Goal: Transaction & Acquisition: Purchase product/service

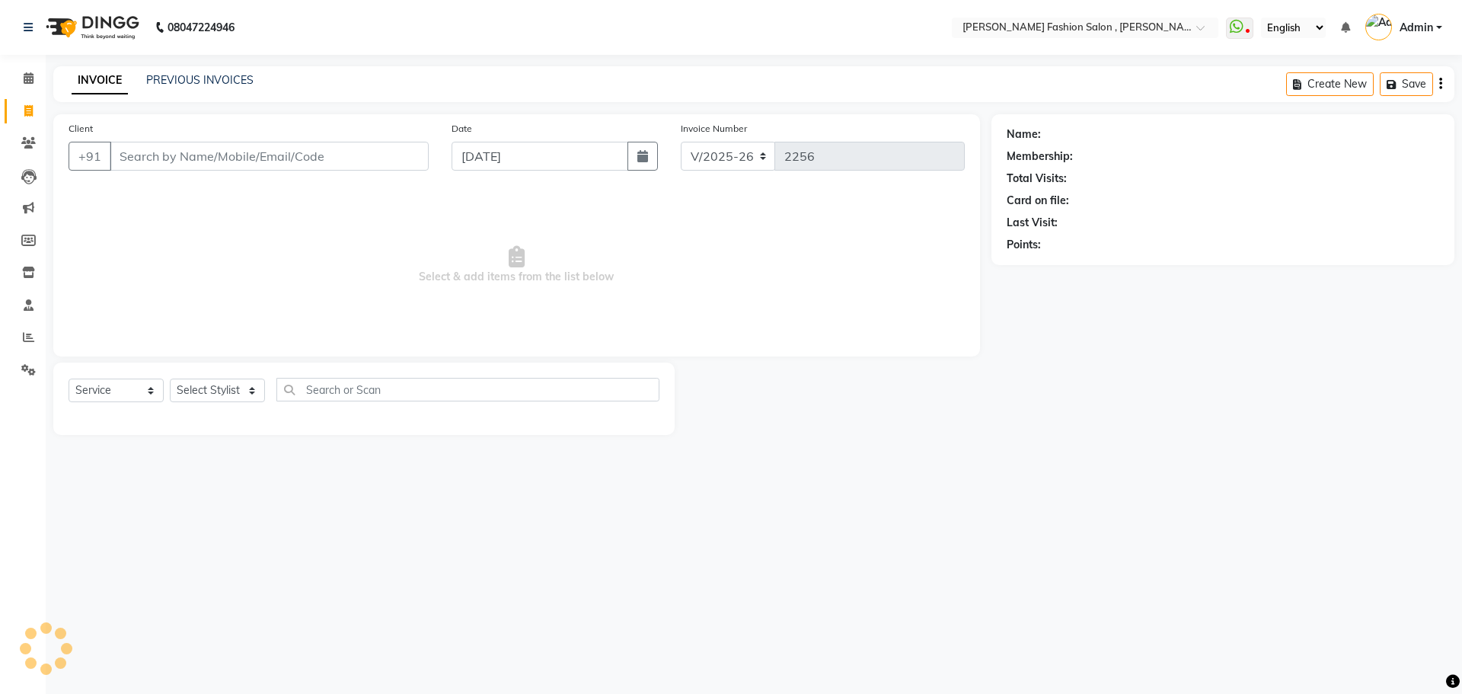
select select "5233"
select select "service"
click at [347, 158] on input "Client" at bounding box center [269, 156] width 319 height 29
type input "s"
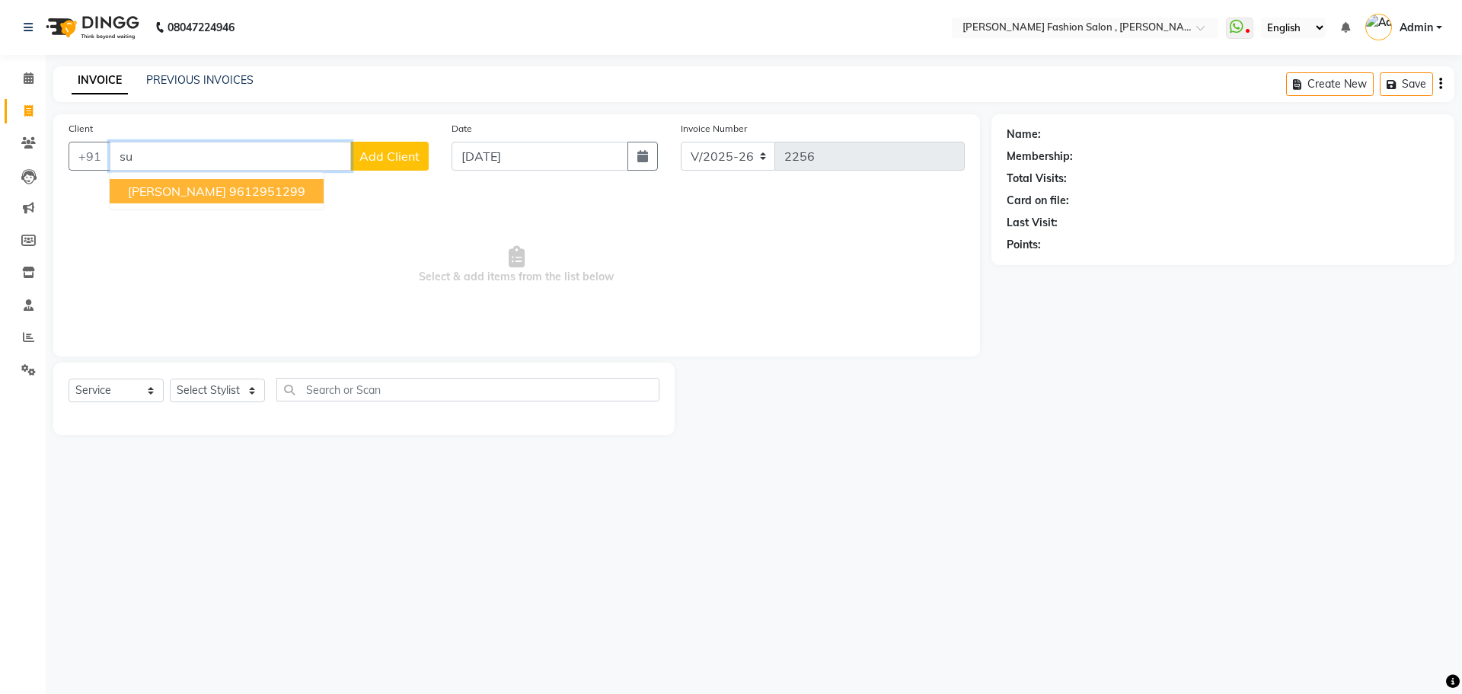
type input "s"
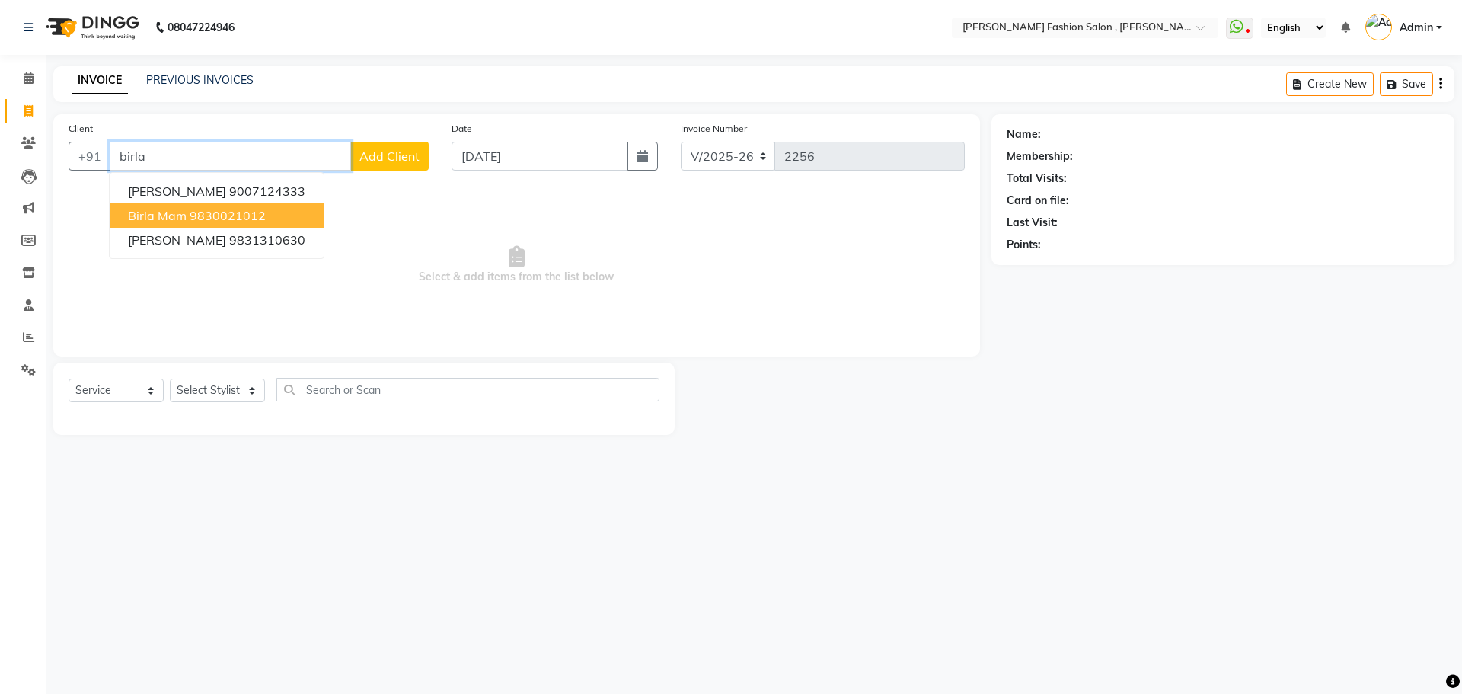
click at [204, 216] on ngb-highlight "9830021012" at bounding box center [228, 215] width 76 height 15
type input "9830021012"
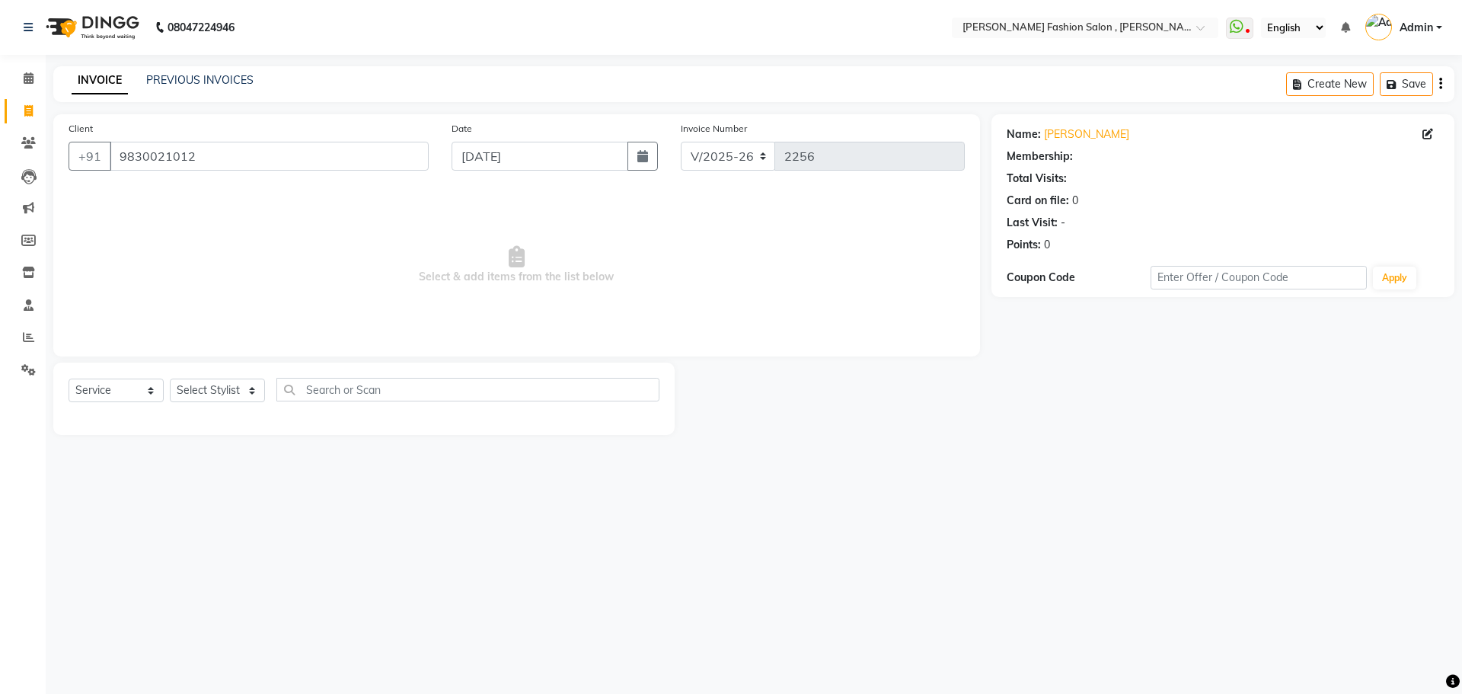
click at [1442, 79] on div "Create New Save" at bounding box center [1370, 84] width 168 height 36
click at [1440, 85] on icon "button" at bounding box center [1440, 84] width 3 height 1
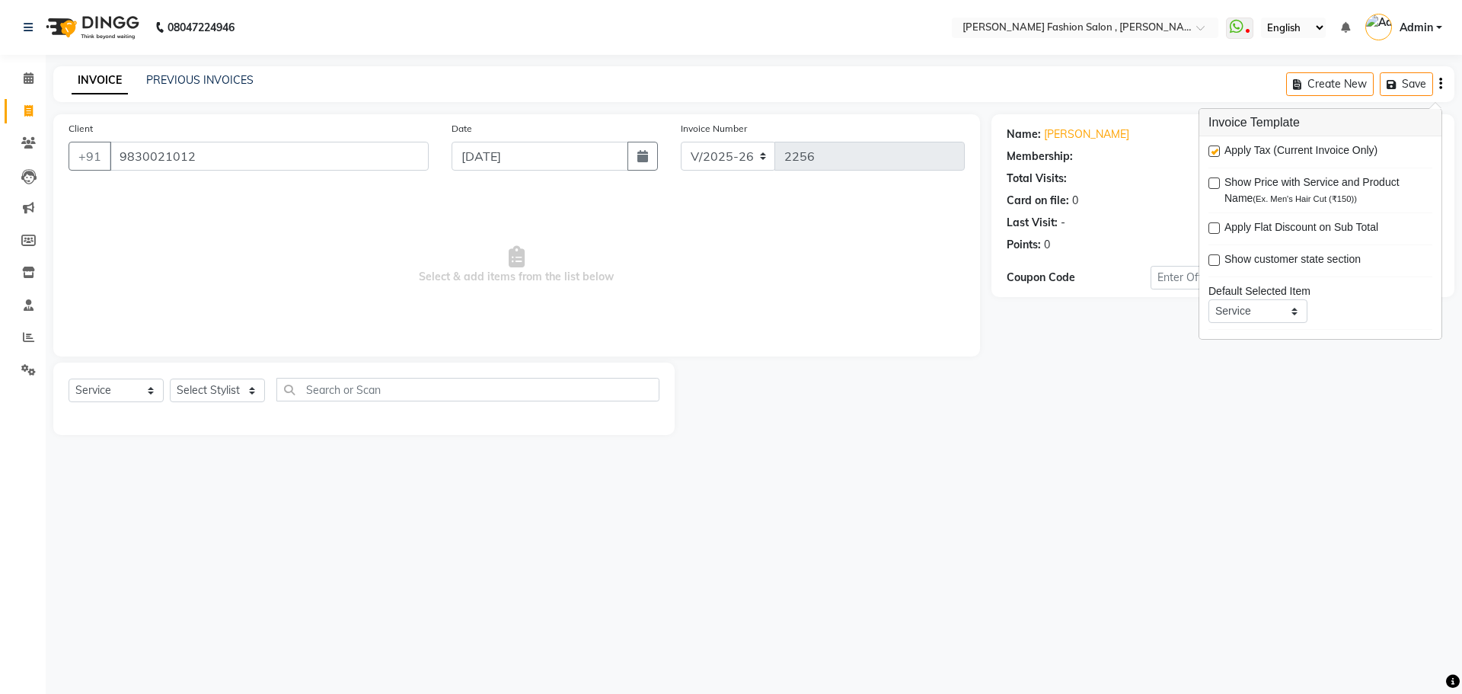
click at [1214, 152] on label at bounding box center [1213, 150] width 11 height 11
click at [1214, 152] on input "checkbox" at bounding box center [1213, 152] width 10 height 10
checkbox input "false"
click at [251, 384] on select "Select Stylist [PERSON_NAME] [PERSON_NAME] [PERSON_NAME] Babu [PERSON_NAME] [PE…" at bounding box center [217, 390] width 95 height 24
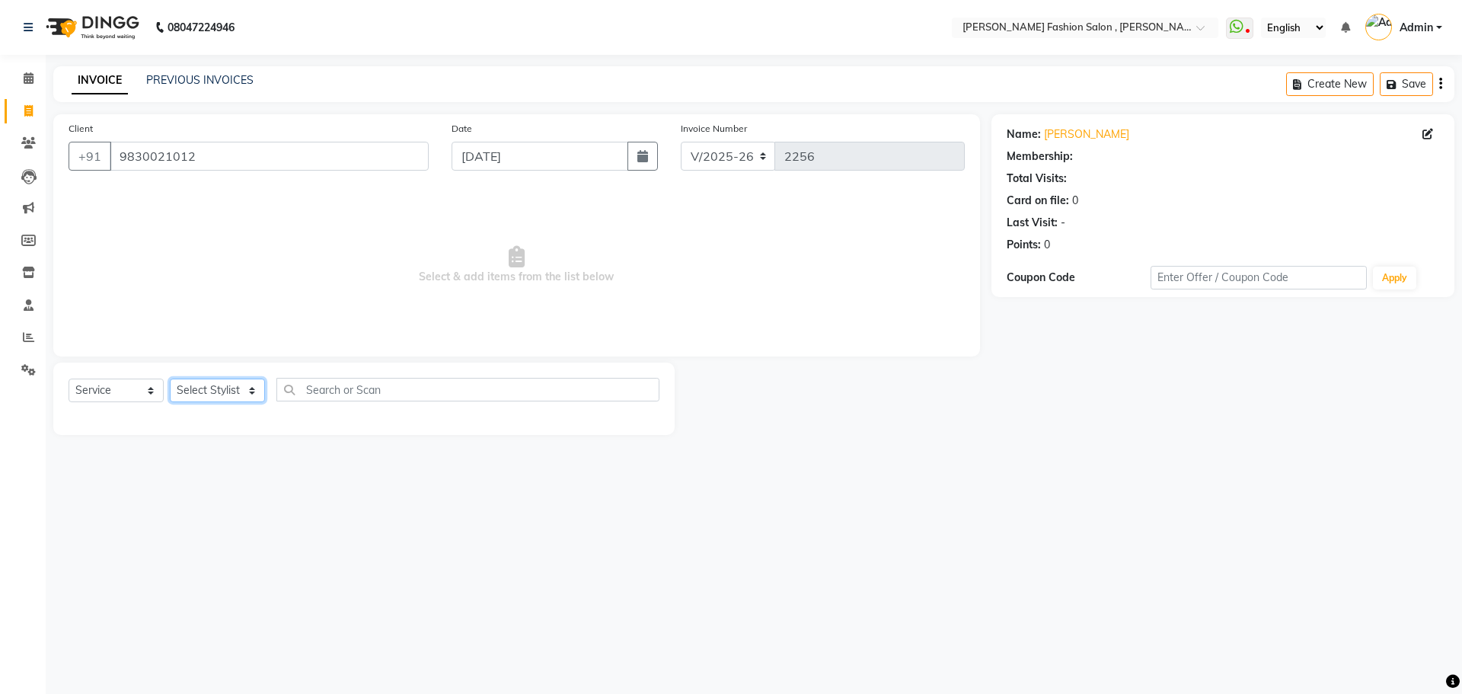
select select "33863"
click at [170, 378] on select "Select Stylist [PERSON_NAME] [PERSON_NAME] [PERSON_NAME] Babu [PERSON_NAME] [PE…" at bounding box center [217, 390] width 95 height 24
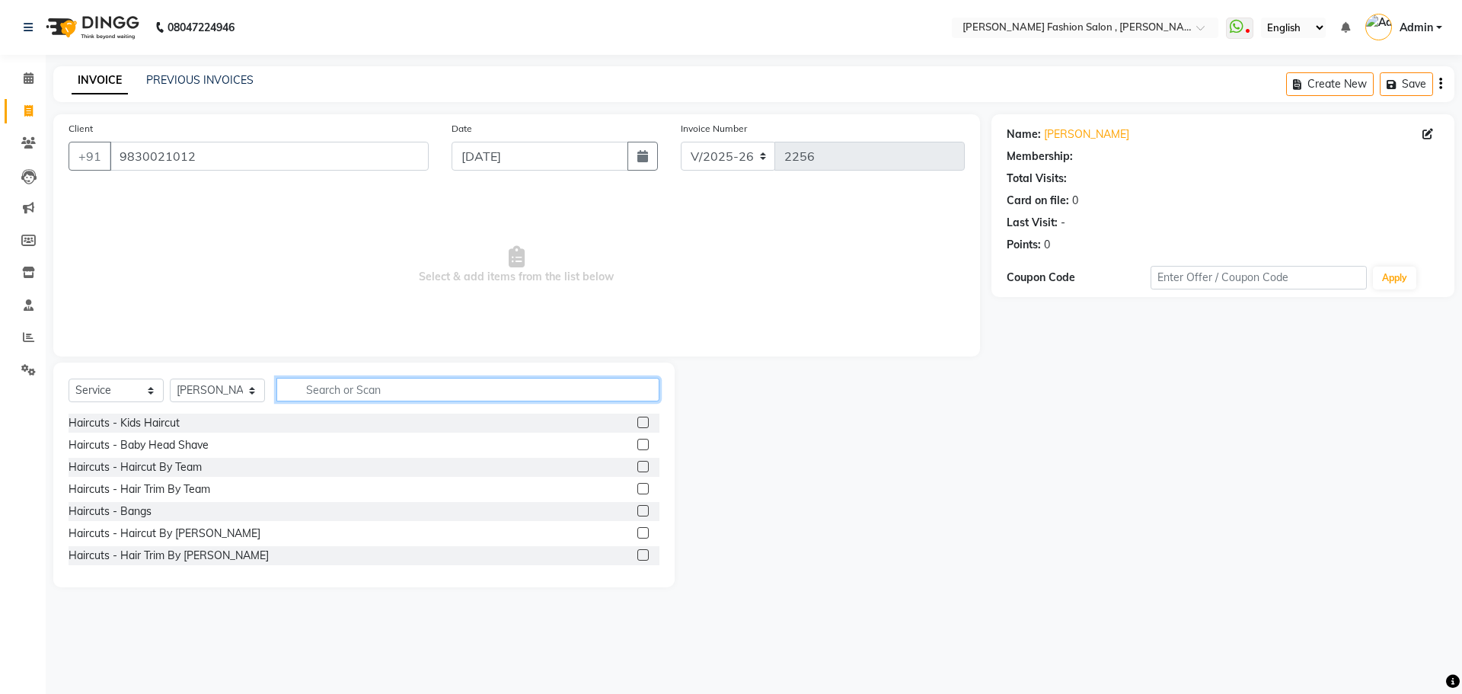
click at [396, 392] on input "text" at bounding box center [467, 390] width 383 height 24
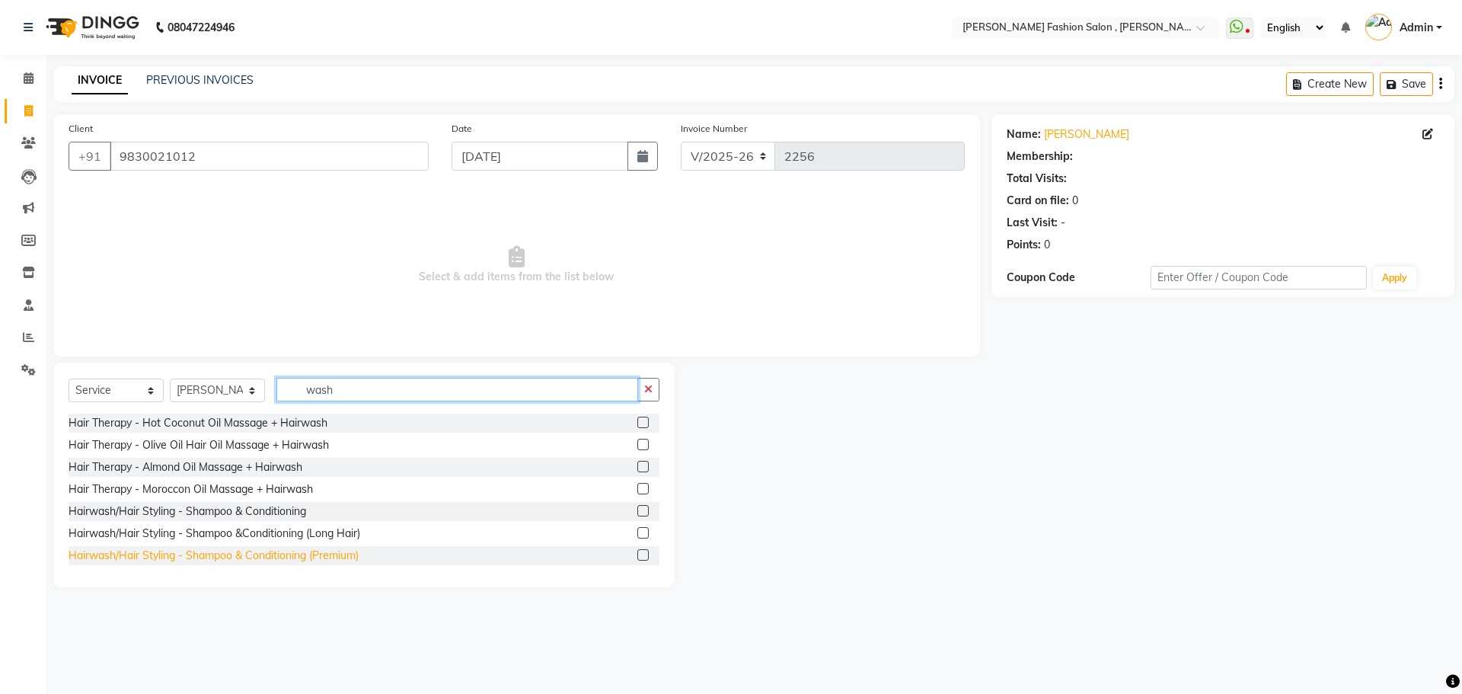
type input "wash"
click at [277, 557] on div "Hairwash/Hair Styling - Shampoo & Conditioning (Premium)" at bounding box center [214, 555] width 290 height 16
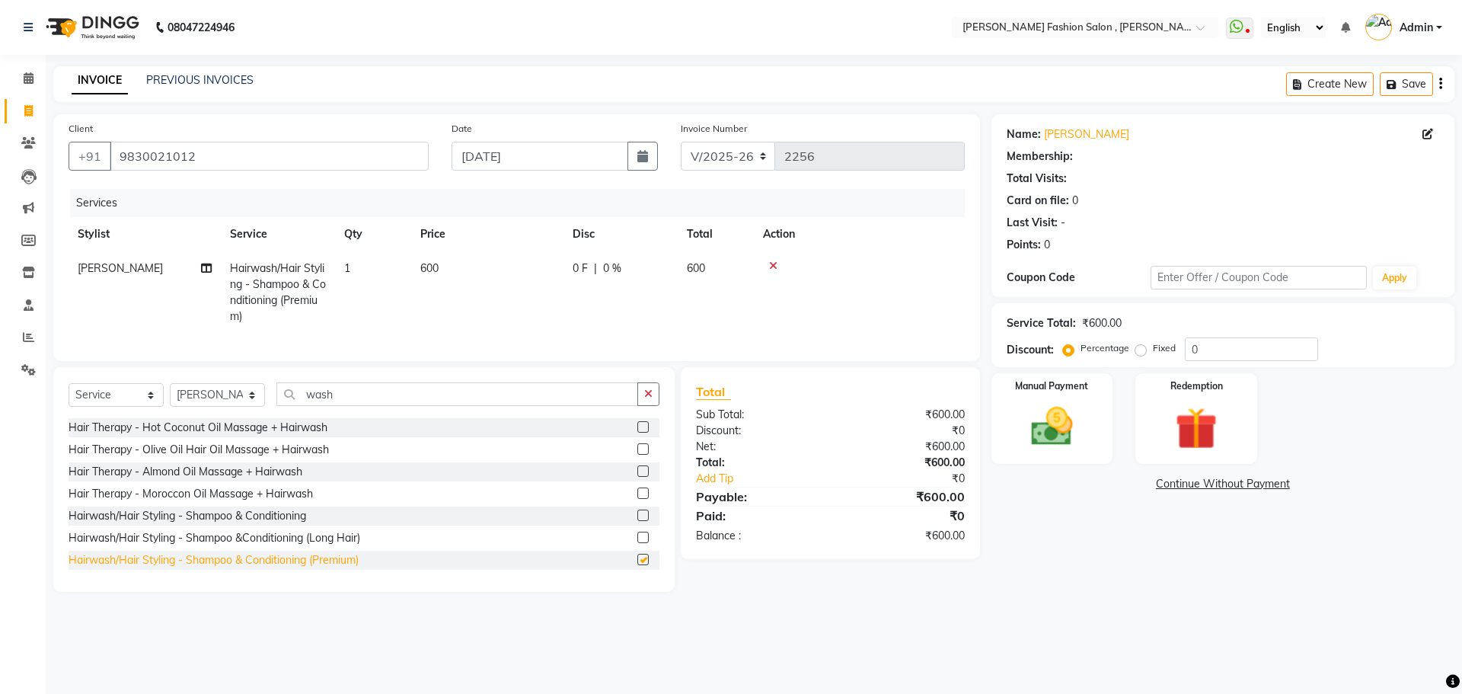
checkbox input "false"
click at [235, 395] on select "Select Stylist [PERSON_NAME] [PERSON_NAME] [PERSON_NAME] Babu [PERSON_NAME] [PE…" at bounding box center [217, 395] width 95 height 24
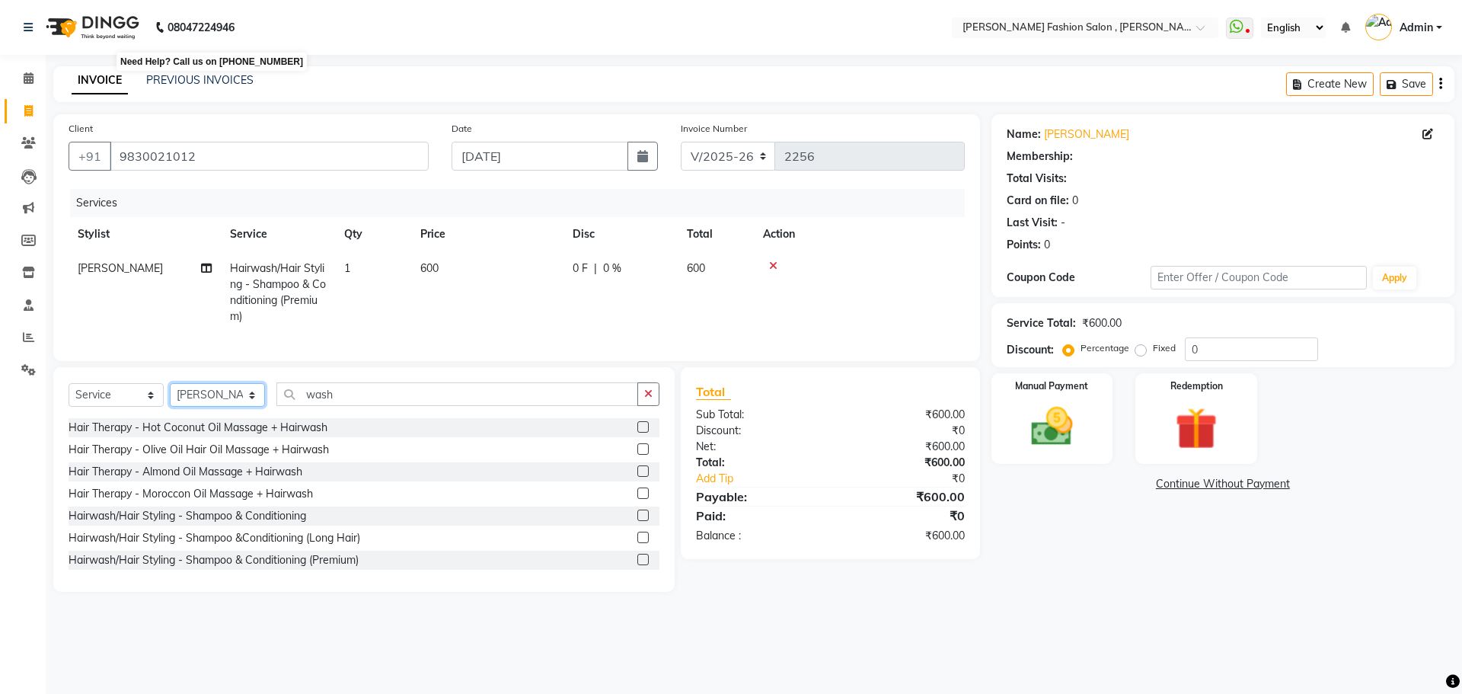
select select "33874"
click at [170, 394] on select "Select Stylist [PERSON_NAME] [PERSON_NAME] [PERSON_NAME] Babu [PERSON_NAME] [PE…" at bounding box center [217, 395] width 95 height 24
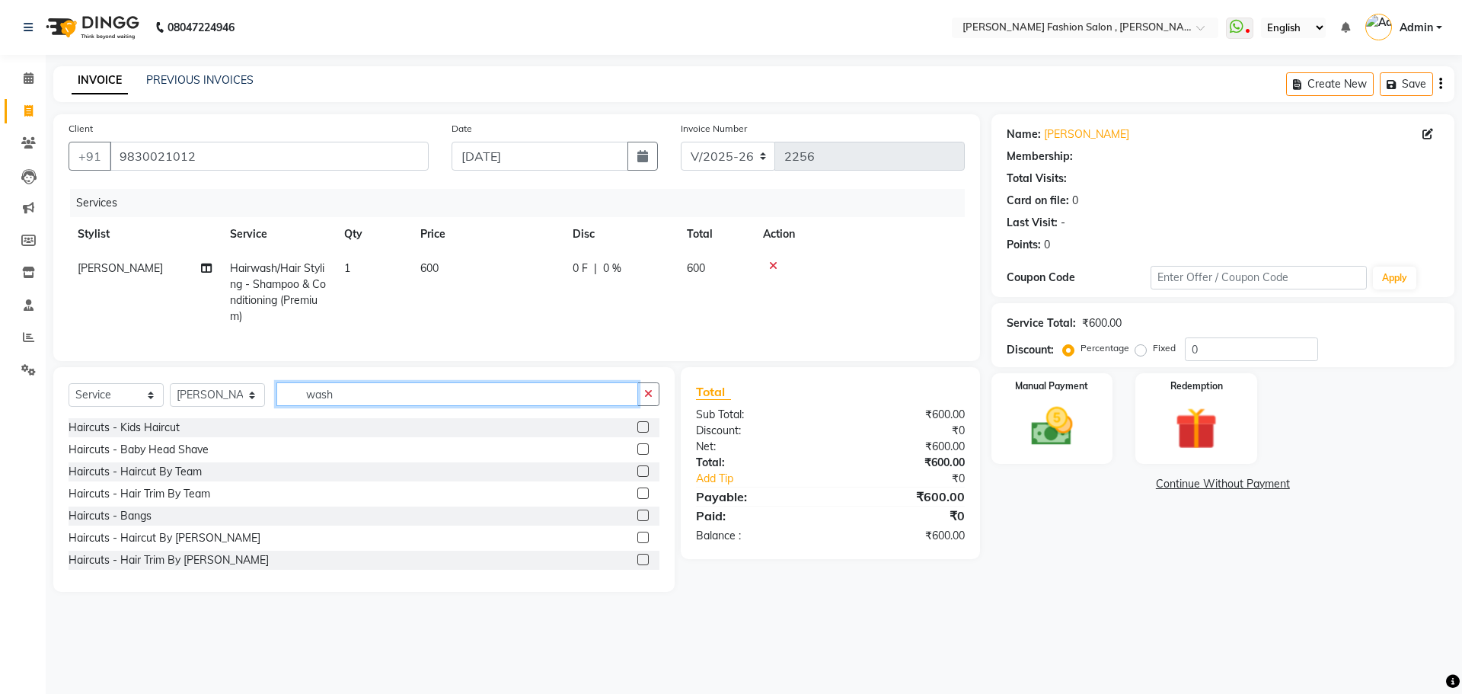
drag, startPoint x: 344, startPoint y: 412, endPoint x: 228, endPoint y: 412, distance: 116.5
click at [228, 412] on div "Select Service Product Membership Package Voucher Prepaid Gift Card Select Styl…" at bounding box center [364, 400] width 591 height 36
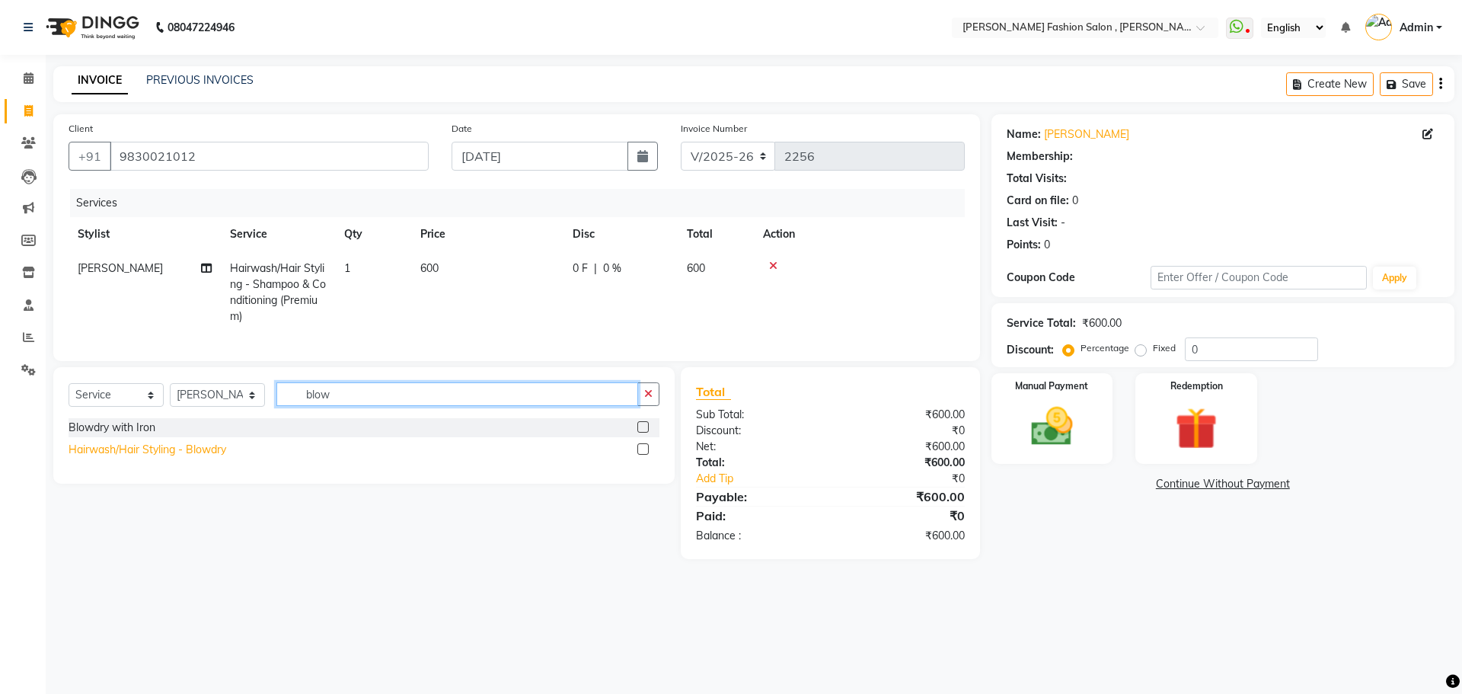
type input "blow"
click at [203, 458] on div "Hairwash/Hair Styling - Blowdry" at bounding box center [148, 450] width 158 height 16
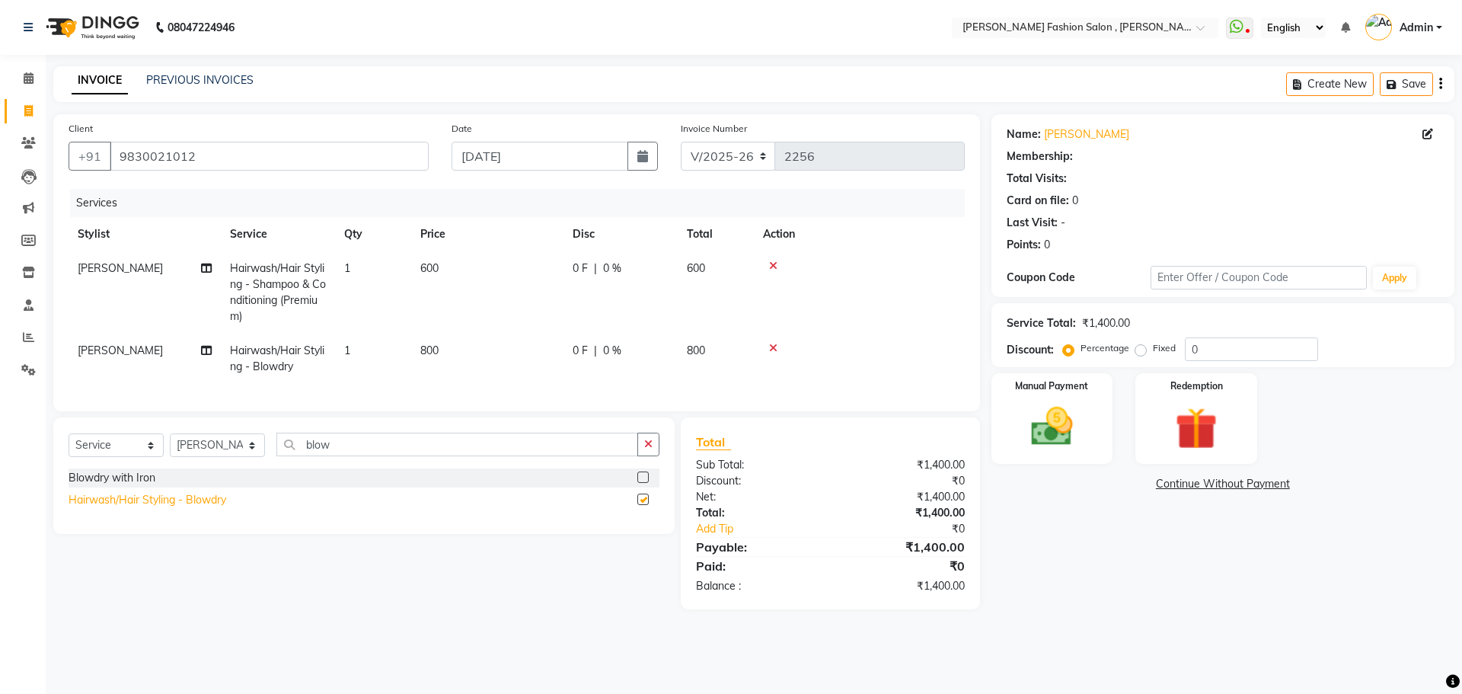
checkbox input "false"
click at [1431, 134] on icon at bounding box center [1427, 134] width 11 height 11
select select "[DEMOGRAPHIC_DATA]"
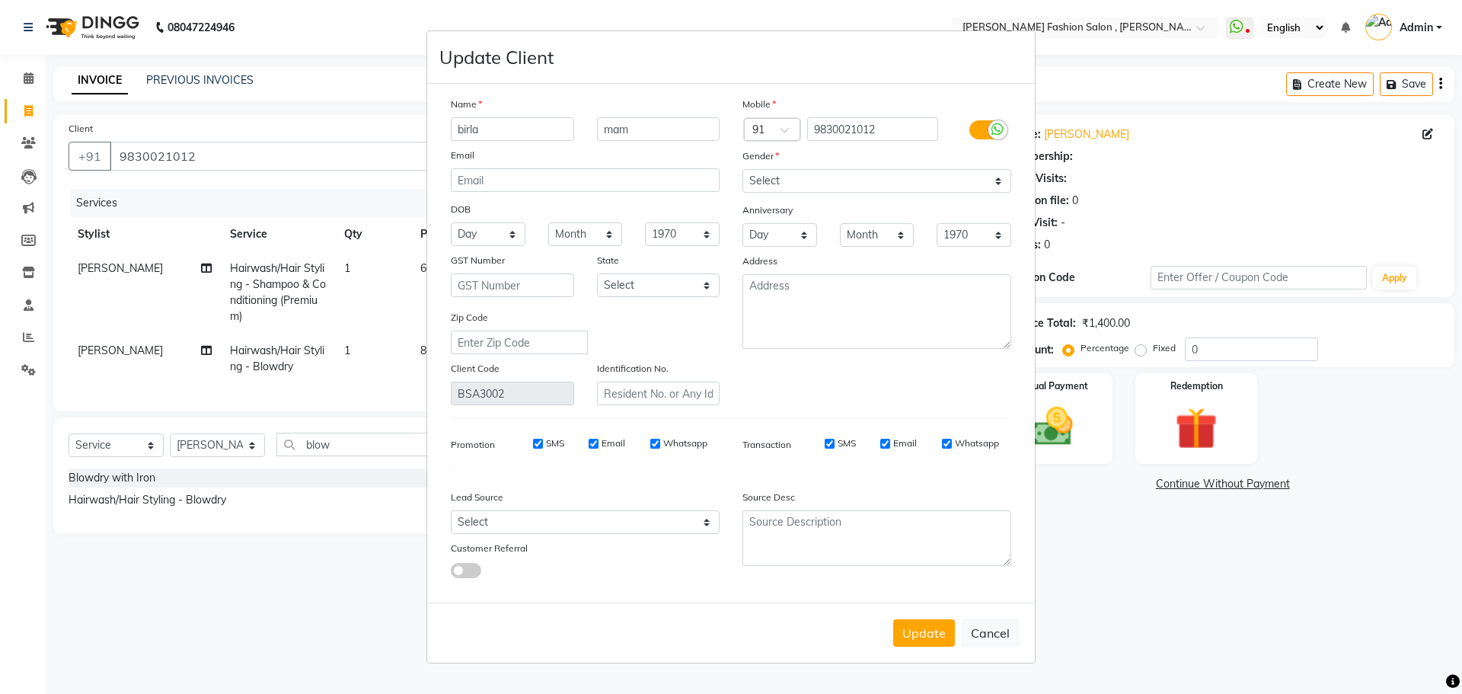
click at [975, 132] on label at bounding box center [986, 129] width 34 height 19
click at [0, 0] on input "checkbox" at bounding box center [0, 0] width 0 height 0
drag, startPoint x: 490, startPoint y: 127, endPoint x: 347, endPoint y: 122, distance: 142.5
click at [347, 122] on ngb-modal-window "Update Client Name birla mam Email DOB Day 01 02 03 04 05 06 07 08 09 10 11 12 …" at bounding box center [731, 347] width 1462 height 694
type input "[PERSON_NAME]"
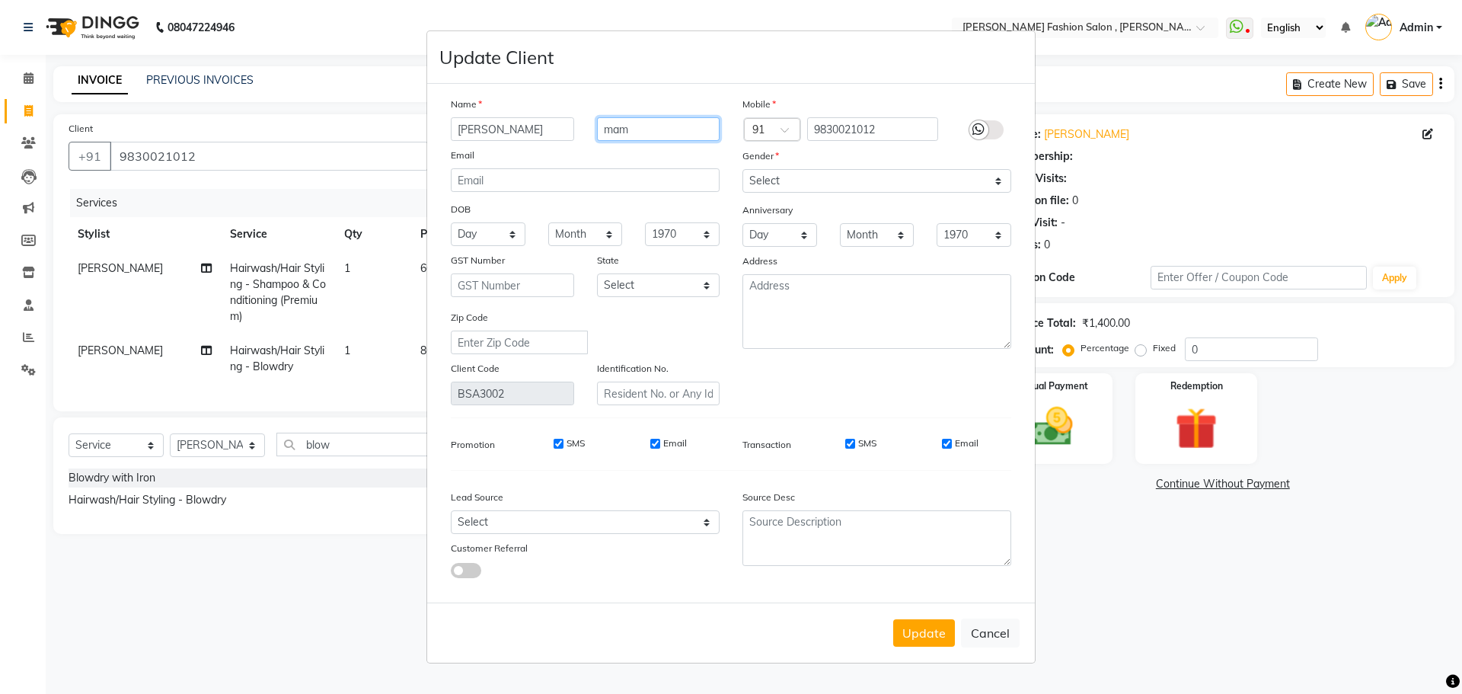
drag, startPoint x: 639, startPoint y: 128, endPoint x: 392, endPoint y: 127, distance: 246.7
click at [392, 127] on ngb-modal-window "Update Client Name [GEOGRAPHIC_DATA] mam Email DOB Day 01 02 03 04 05 06 07 08 …" at bounding box center [731, 347] width 1462 height 694
type input "Birla"
click at [928, 636] on button "Update" at bounding box center [924, 632] width 62 height 27
select select
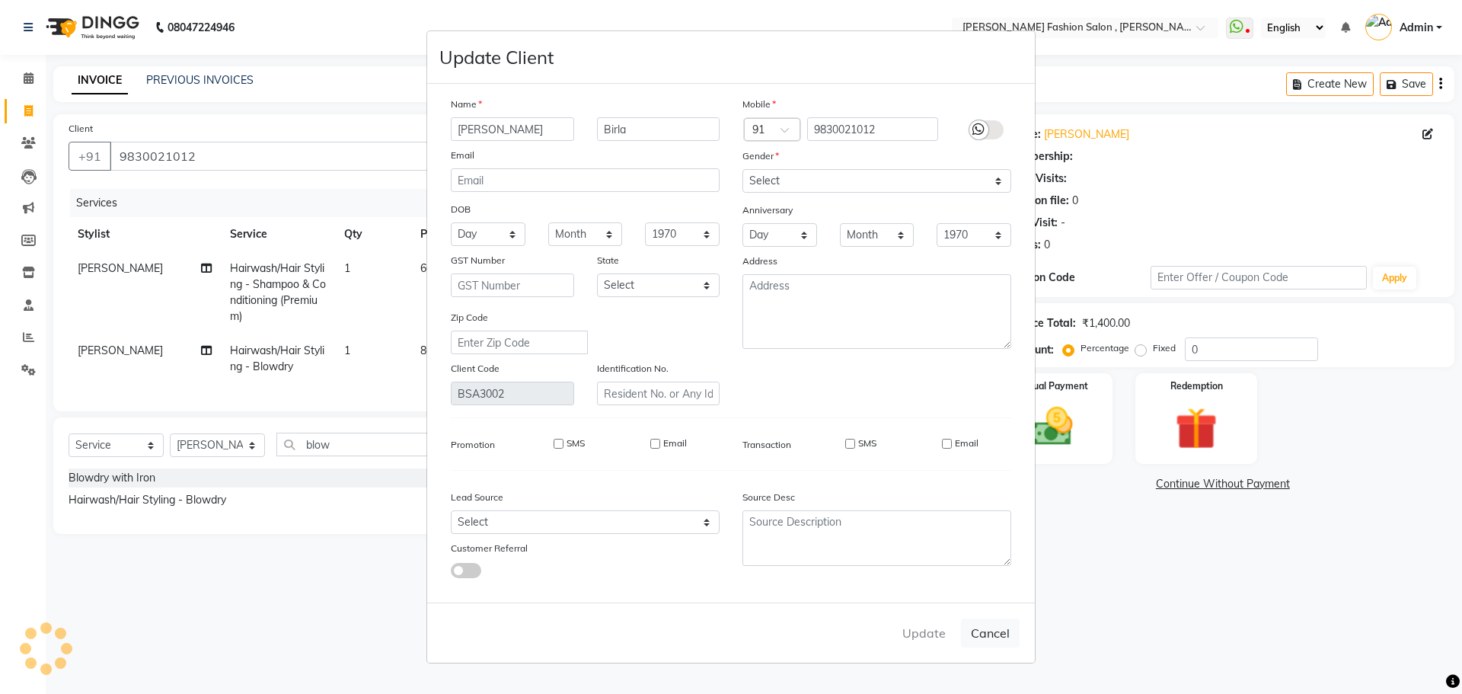
select select
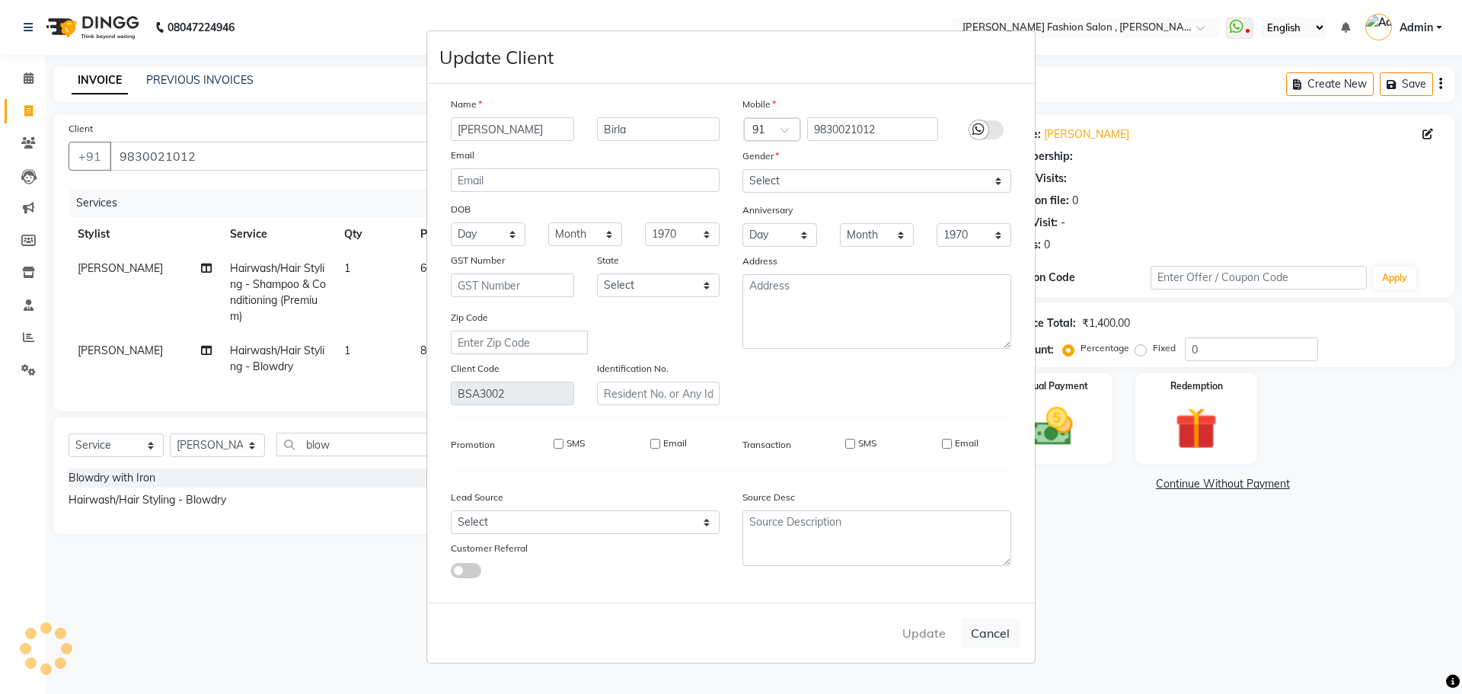
select select
checkbox input "false"
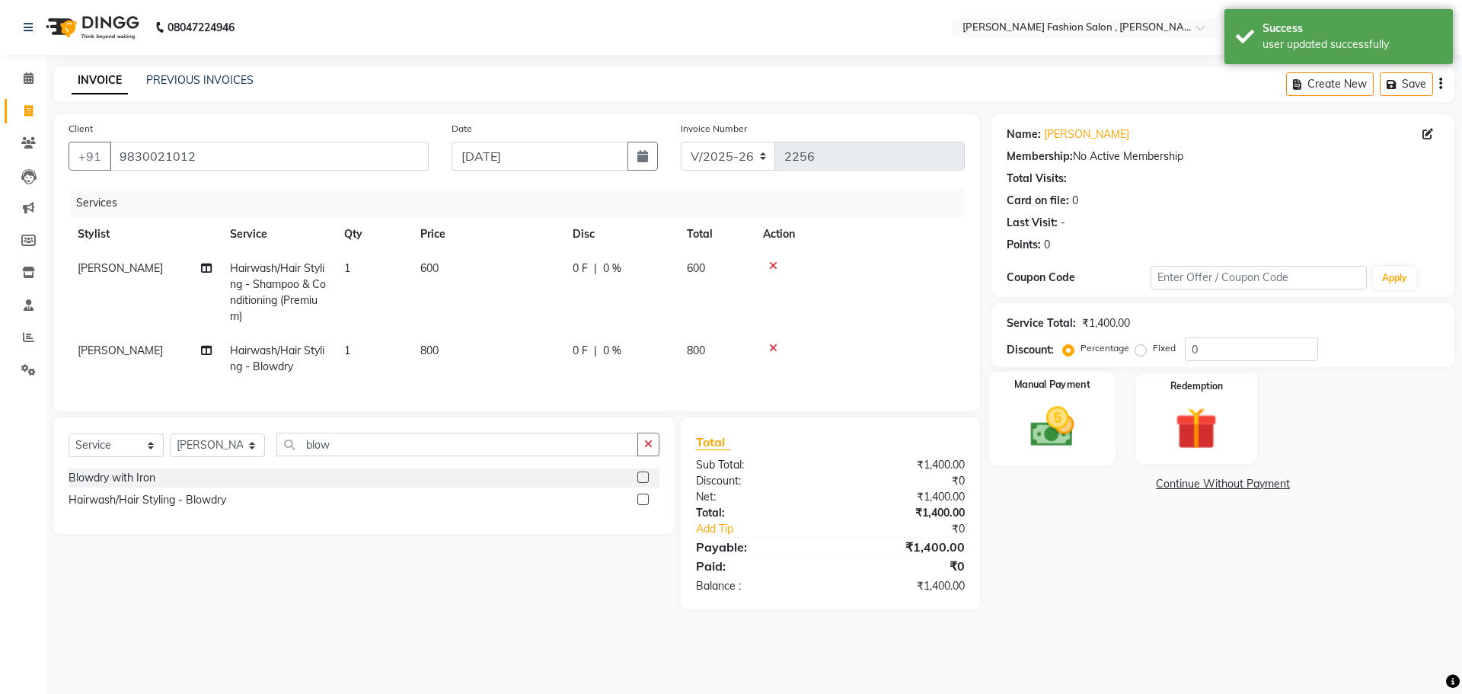
click at [1041, 437] on img at bounding box center [1052, 426] width 71 height 50
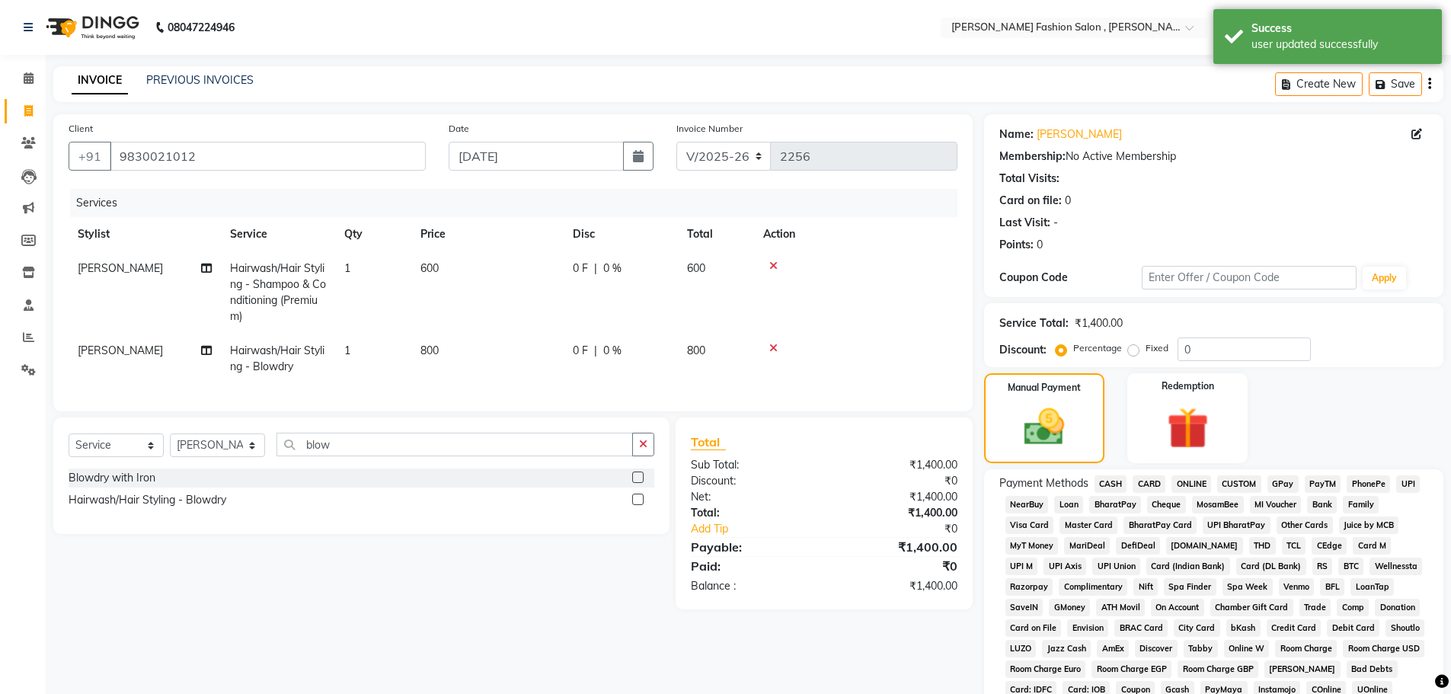
click at [1099, 484] on span "CASH" at bounding box center [1110, 484] width 33 height 18
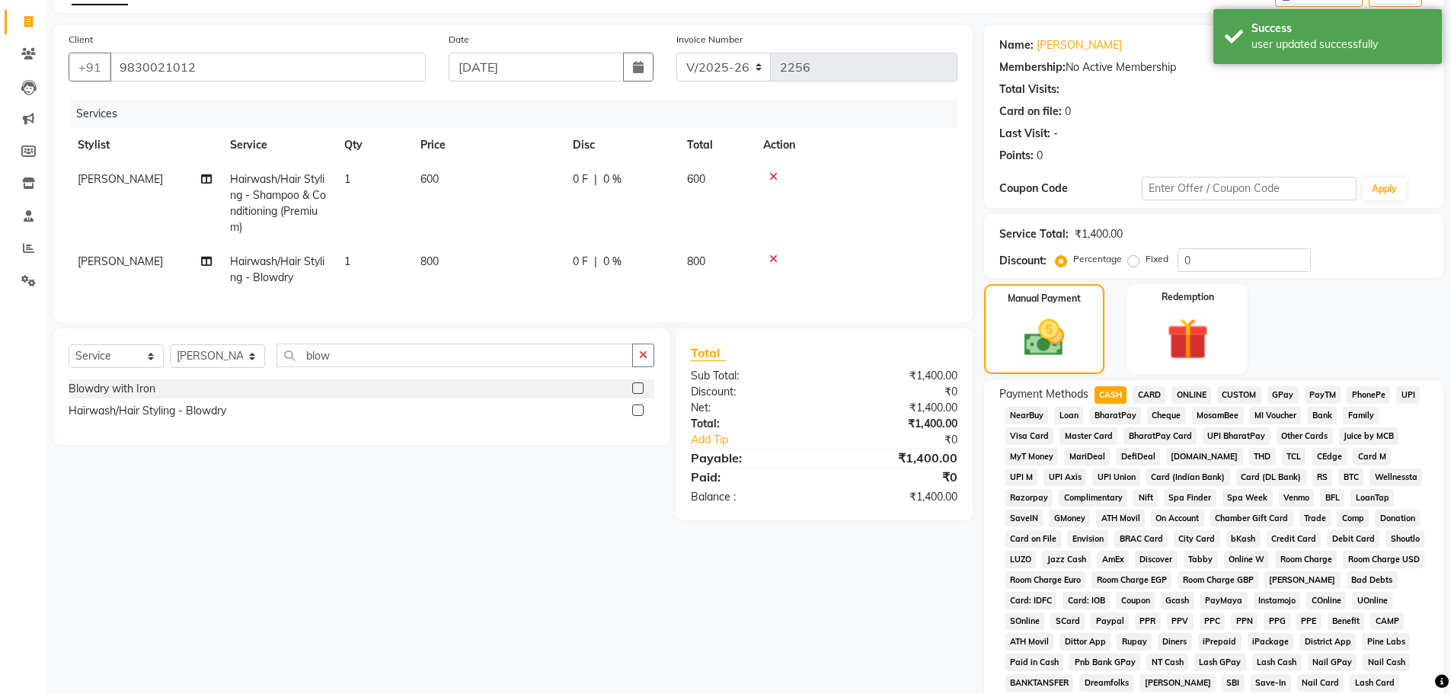
scroll to position [305, 0]
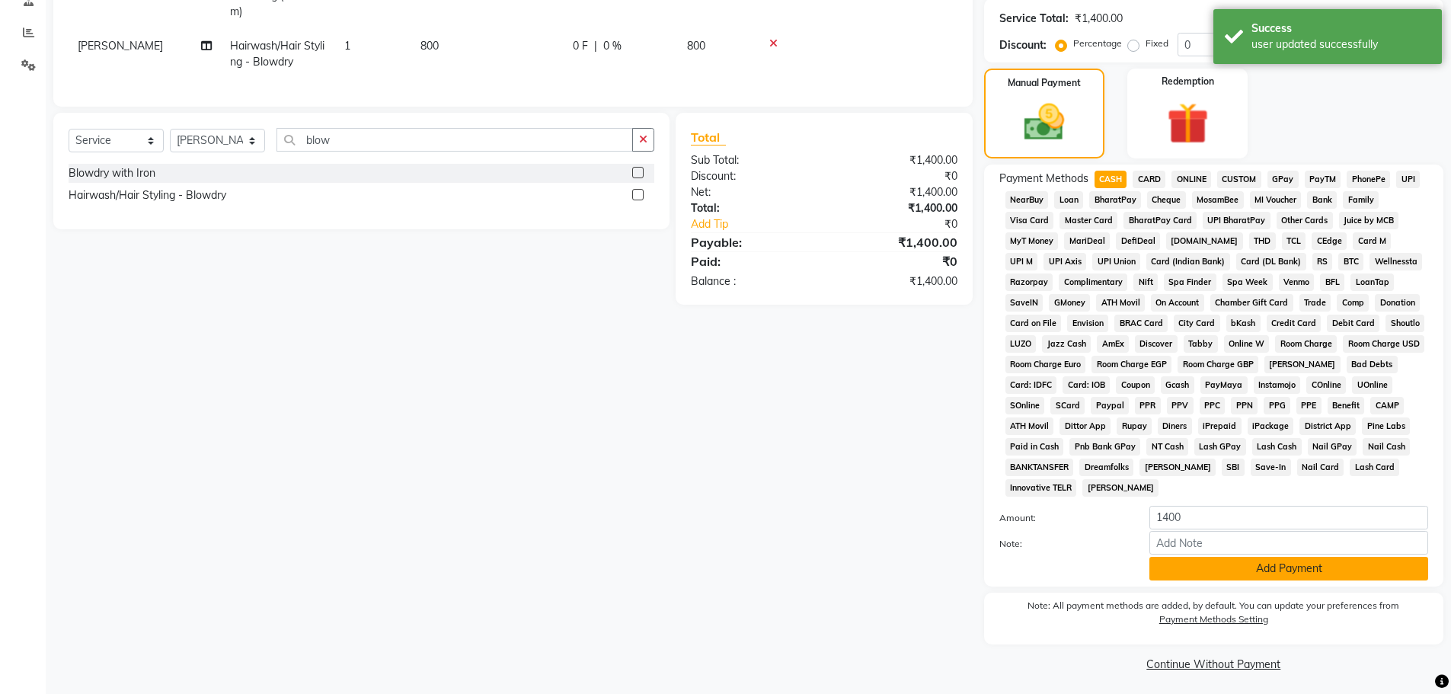
click at [1193, 573] on button "Add Payment" at bounding box center [1288, 569] width 279 height 24
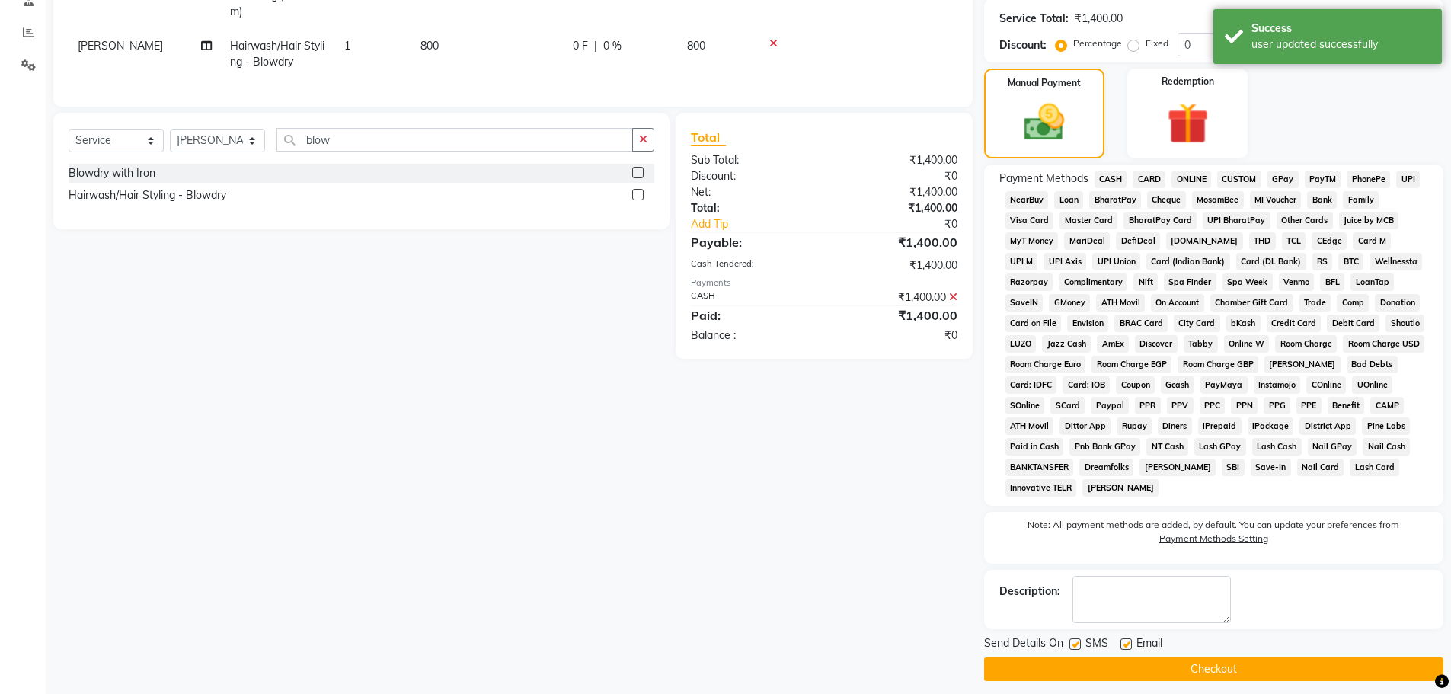
click at [1194, 665] on button "Checkout" at bounding box center [1213, 669] width 459 height 24
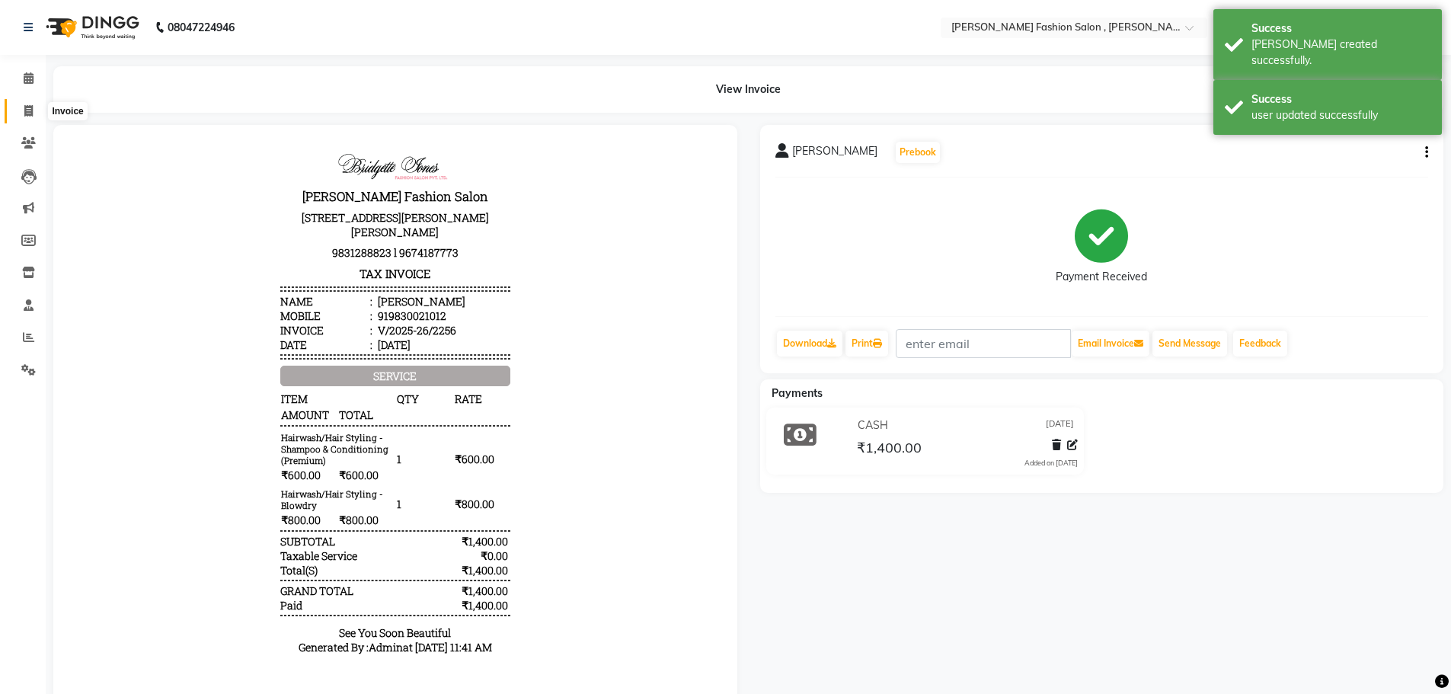
click at [28, 110] on icon at bounding box center [28, 110] width 8 height 11
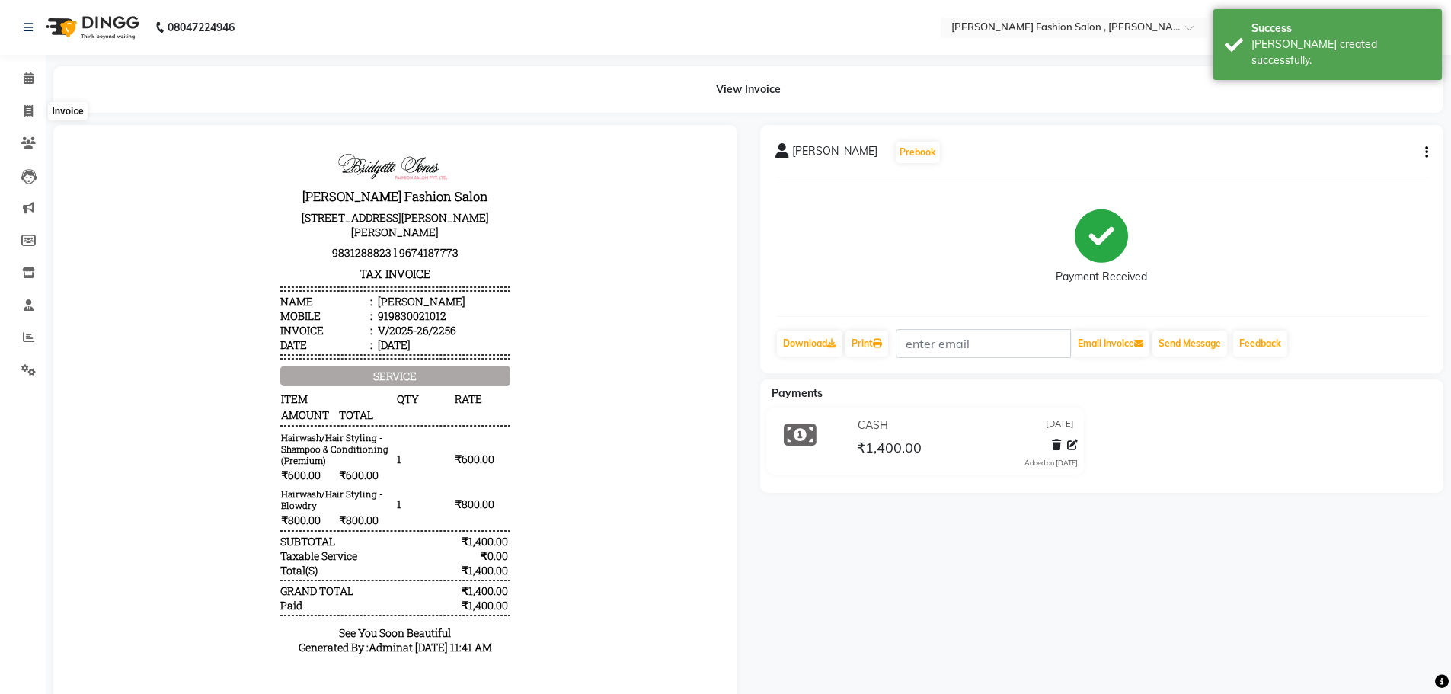
select select "service"
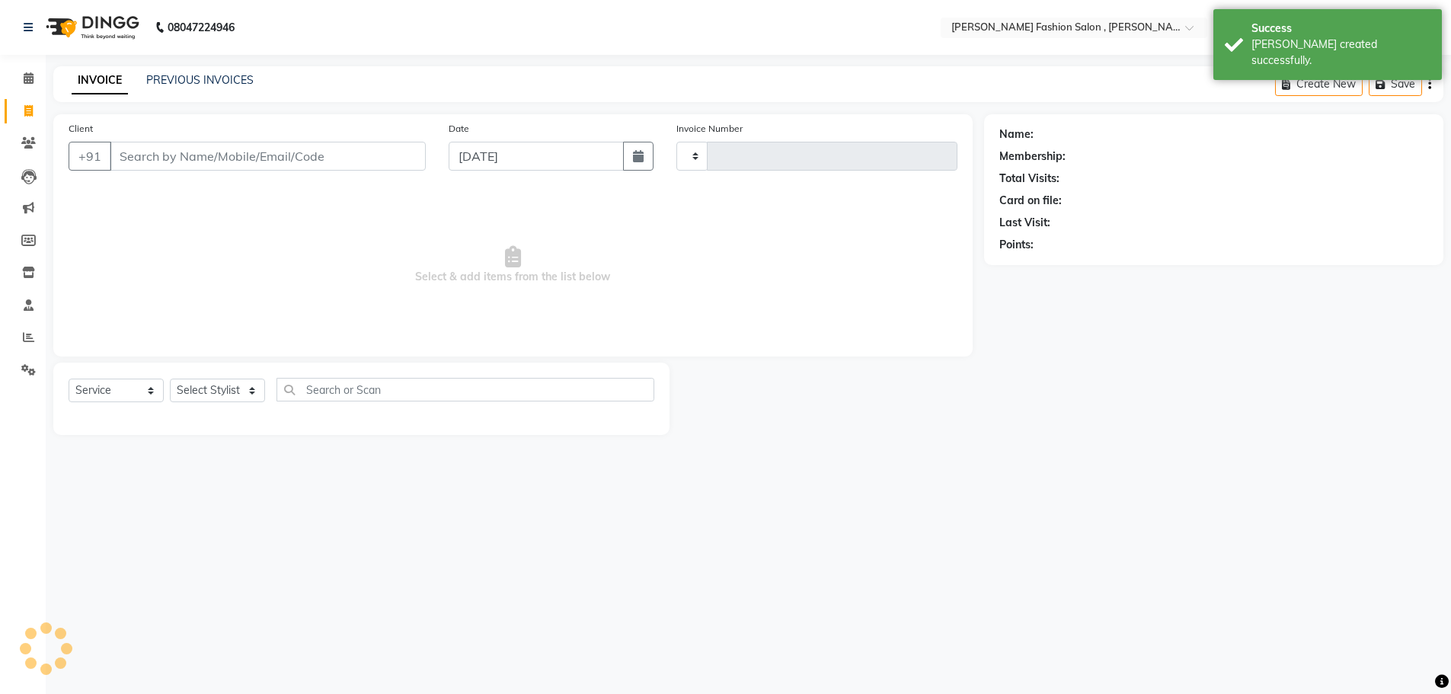
type input "2257"
select select "5233"
click at [1440, 84] on icon "button" at bounding box center [1440, 84] width 3 height 1
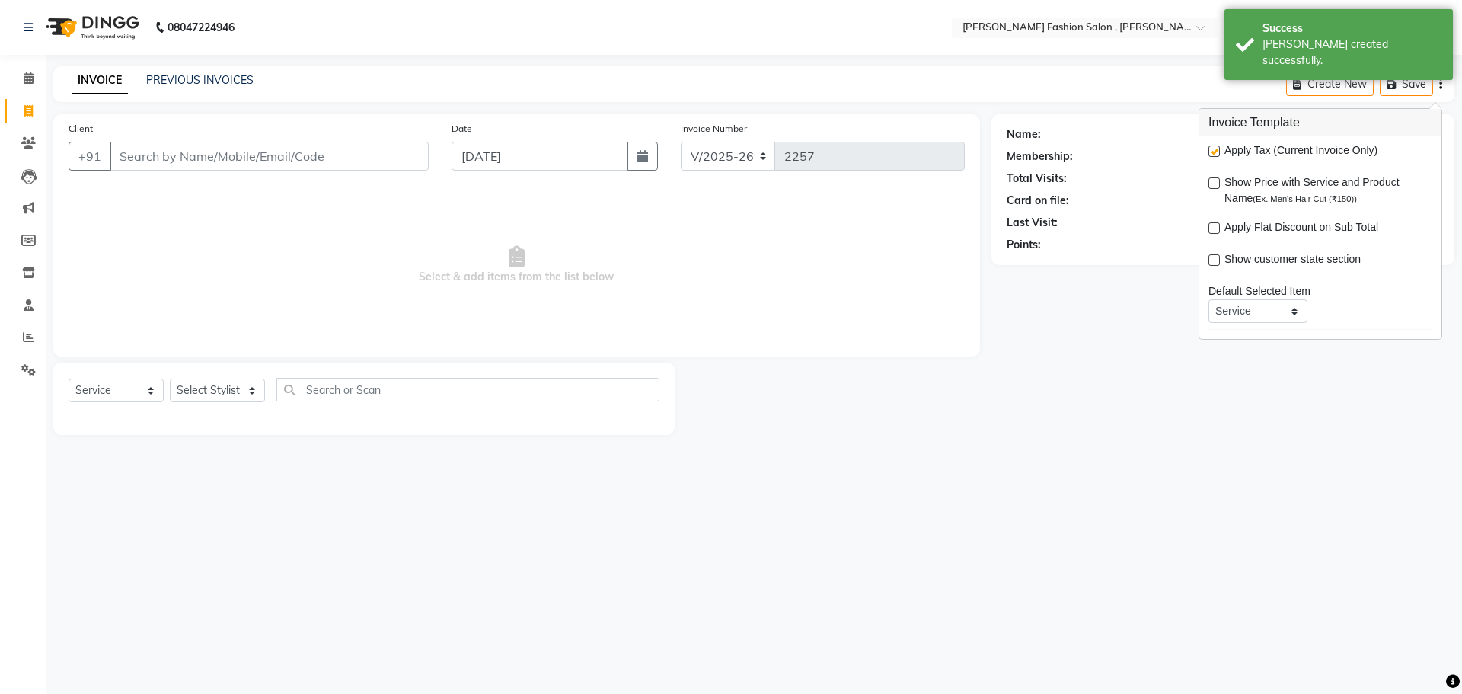
click at [1440, 84] on icon "button" at bounding box center [1440, 84] width 3 height 1
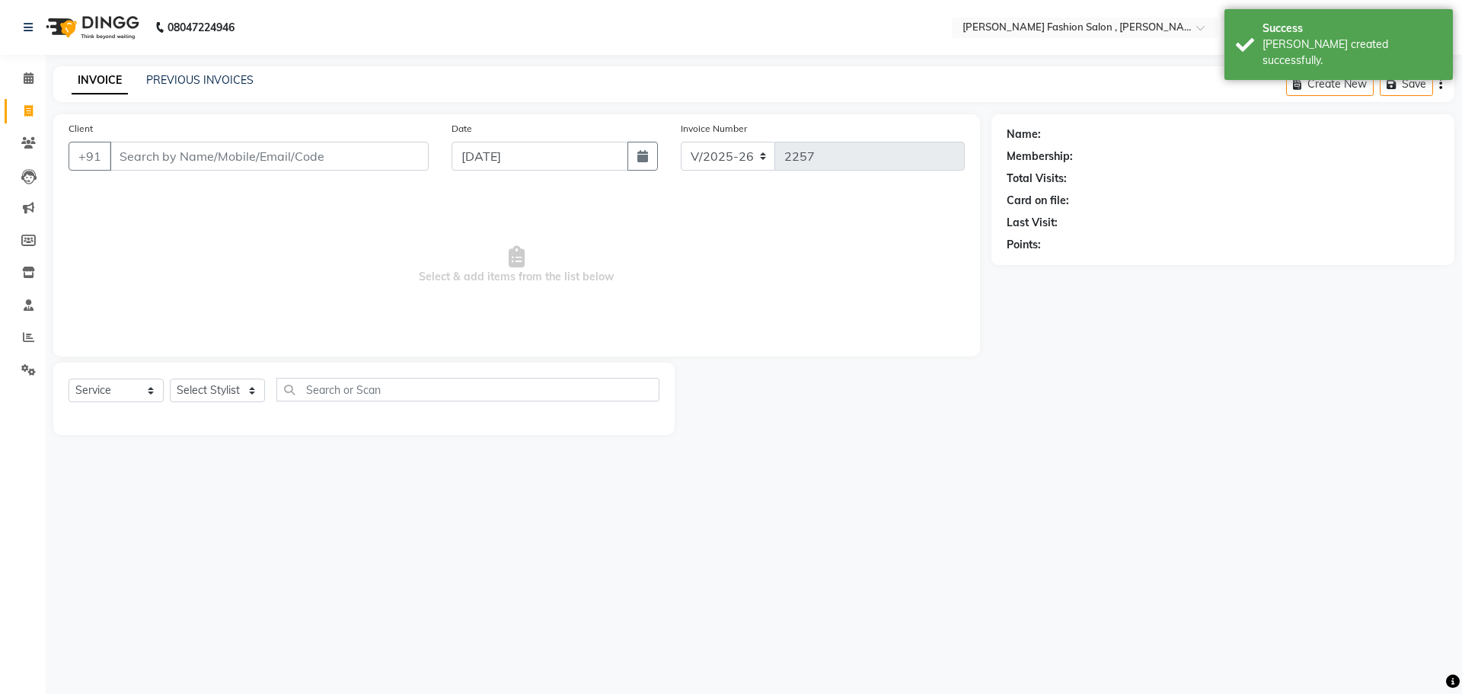
click at [962, 506] on div "08047224946 Select Location × [PERSON_NAME] Fashion Salon , [PERSON_NAME][GEOGR…" at bounding box center [731, 347] width 1462 height 694
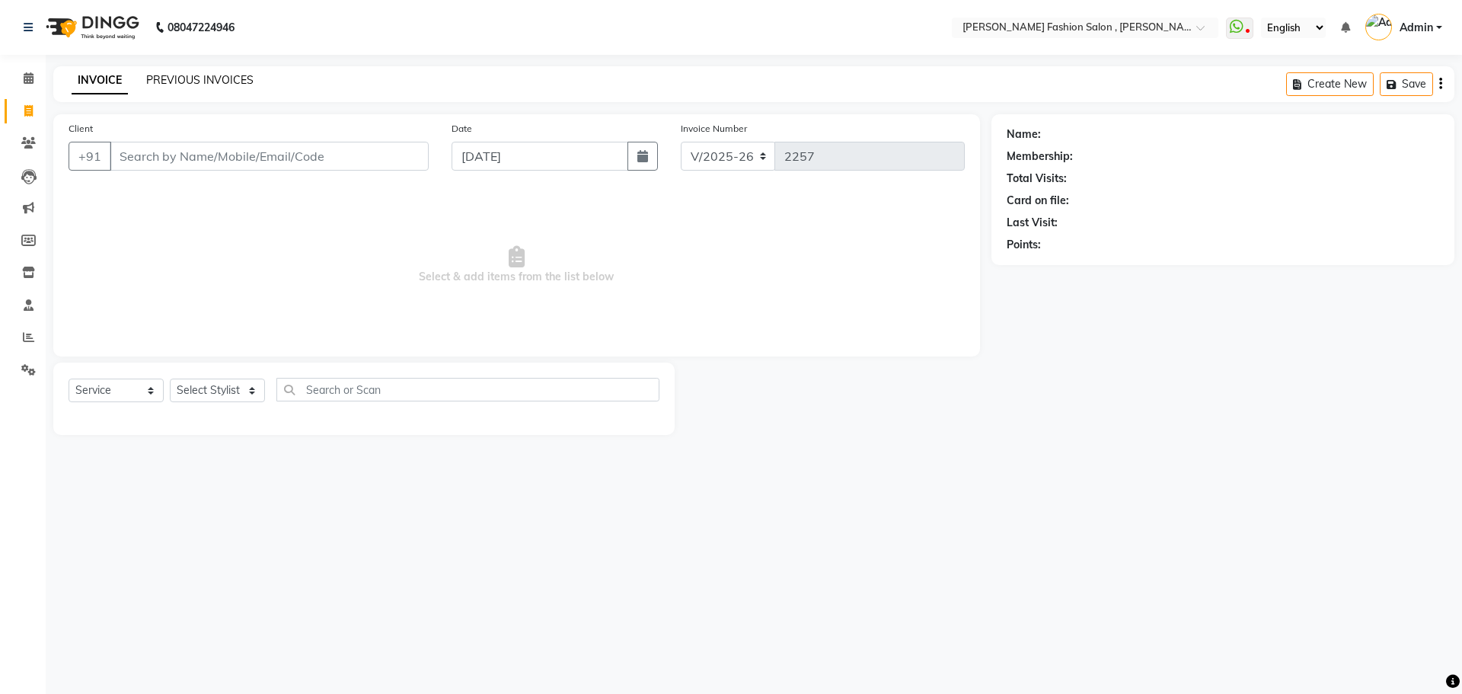
click at [195, 84] on link "PREVIOUS INVOICES" at bounding box center [199, 80] width 107 height 14
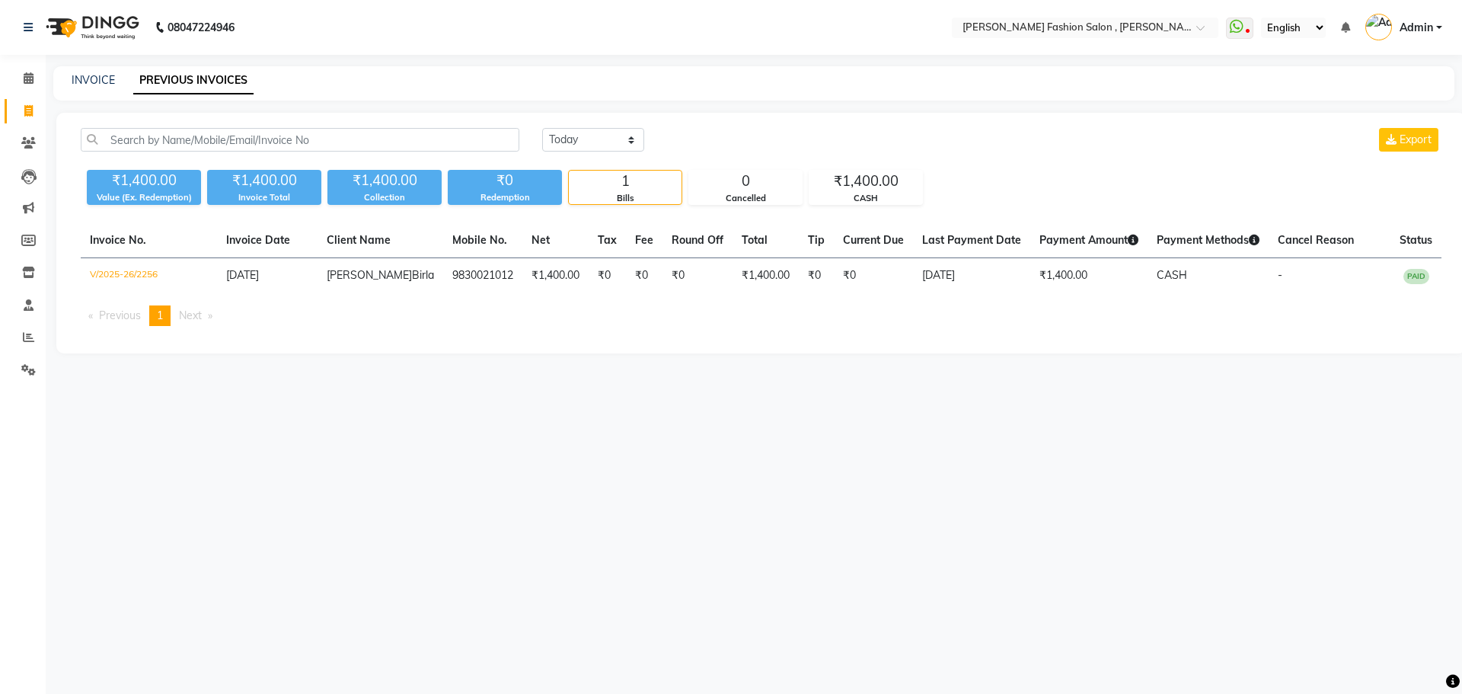
click at [724, 400] on div "08047224946 Select Location × [PERSON_NAME] Fashion Salon , [PERSON_NAME][GEOGR…" at bounding box center [731, 347] width 1462 height 694
click at [87, 83] on link "INVOICE" at bounding box center [93, 80] width 43 height 14
select select "service"
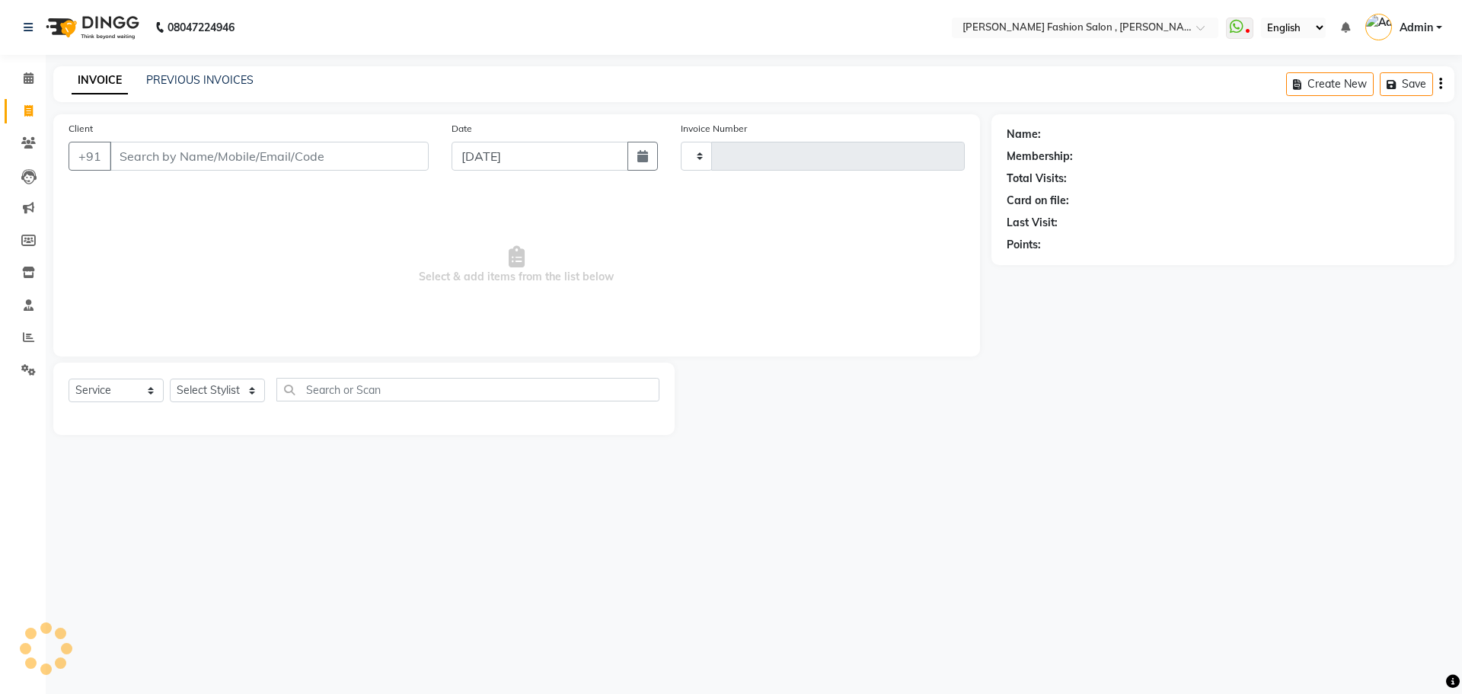
type input "2257"
select select "5233"
click at [263, 161] on input "Client" at bounding box center [269, 156] width 319 height 29
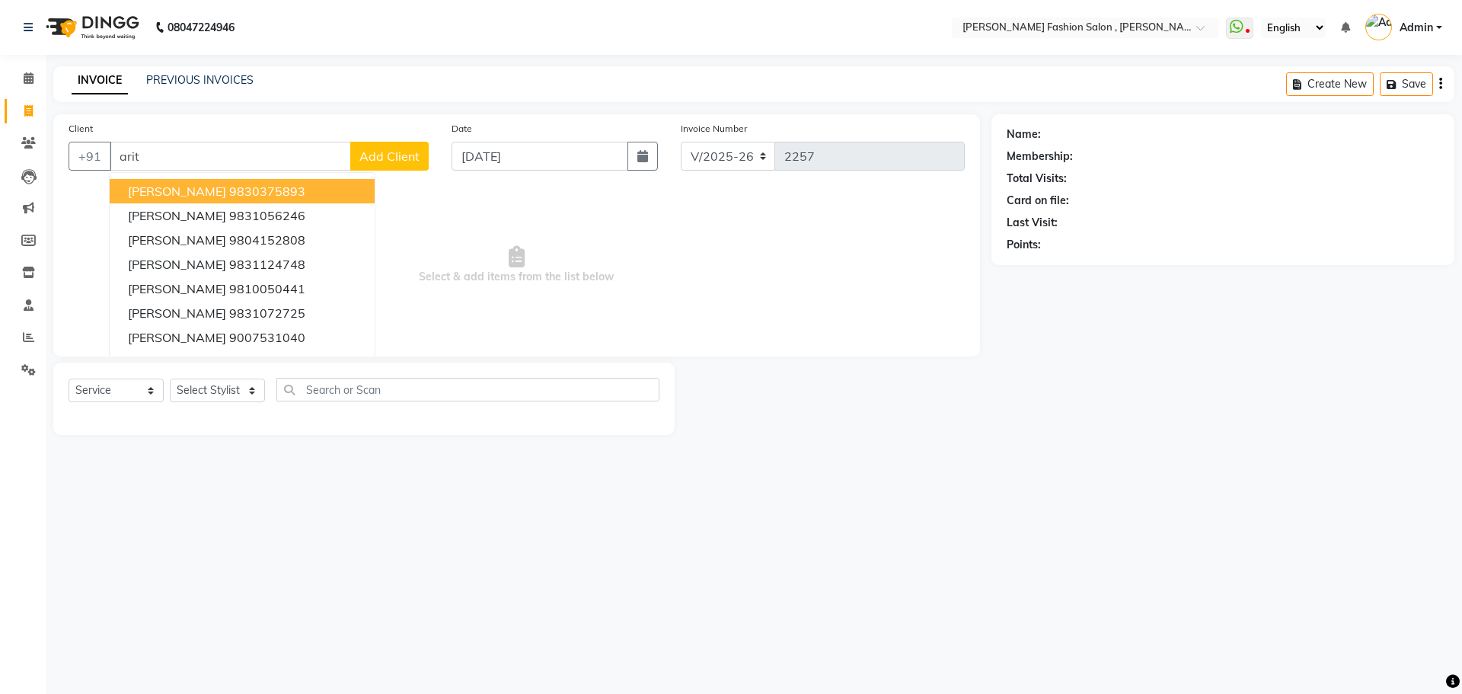
click at [250, 192] on ngb-highlight "9830375893" at bounding box center [267, 191] width 76 height 15
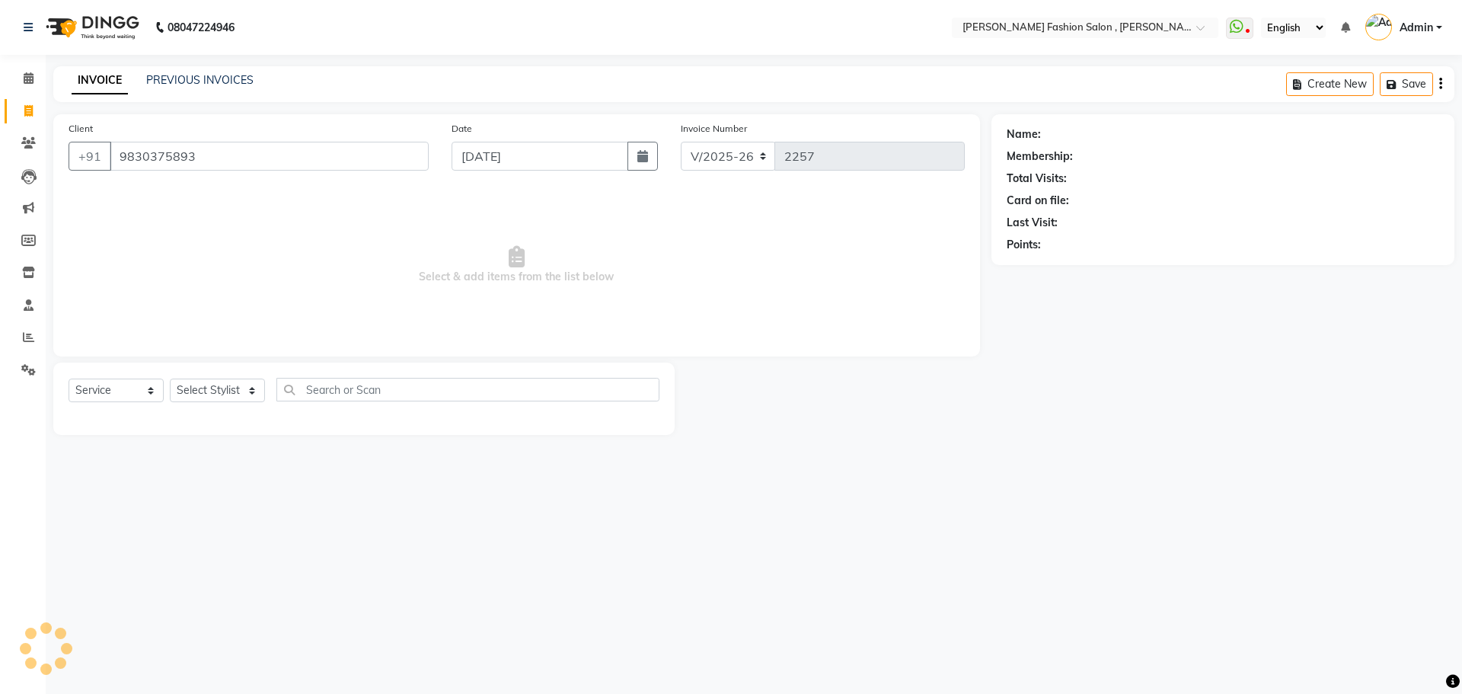
type input "9830375893"
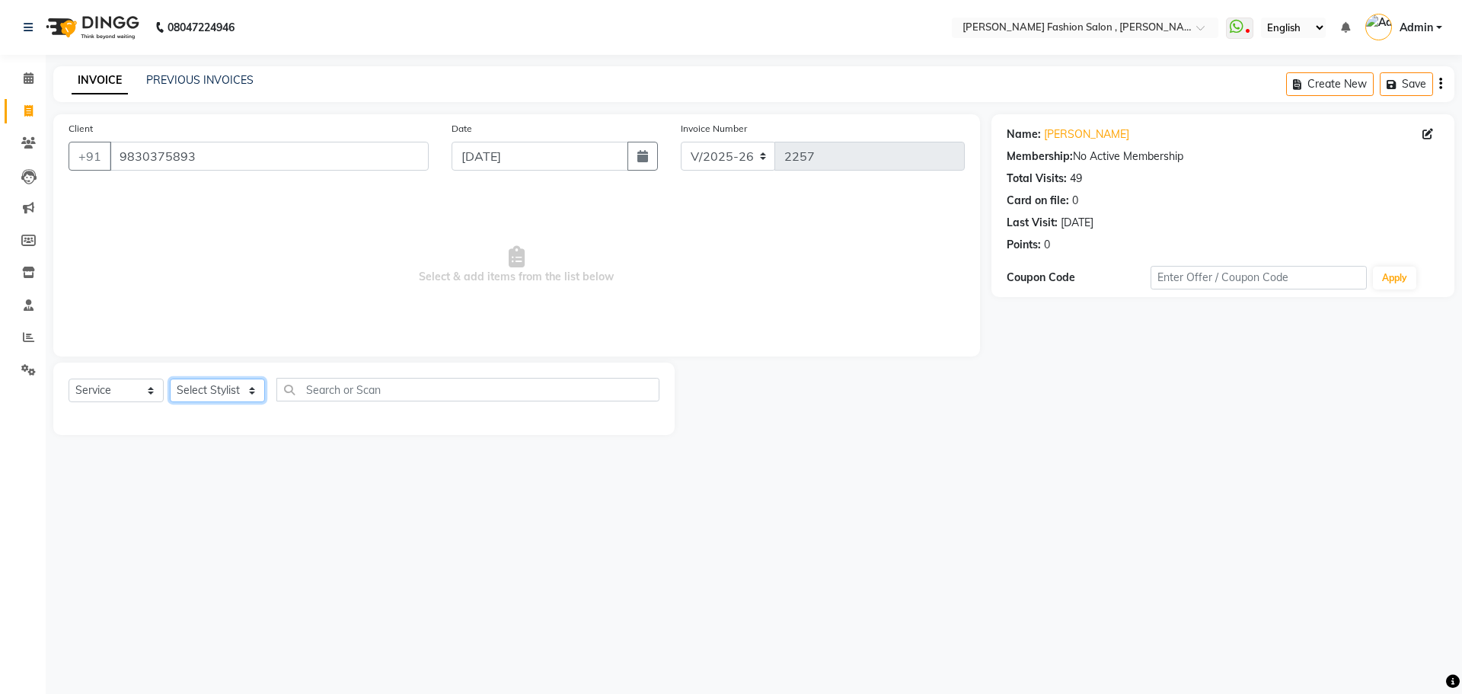
click at [235, 390] on select "Select Stylist [PERSON_NAME] [PERSON_NAME] [PERSON_NAME] Babu [PERSON_NAME] [PE…" at bounding box center [217, 390] width 95 height 24
select select "33870"
click at [170, 378] on select "Select Stylist [PERSON_NAME] [PERSON_NAME] [PERSON_NAME] Babu [PERSON_NAME] [PE…" at bounding box center [217, 390] width 95 height 24
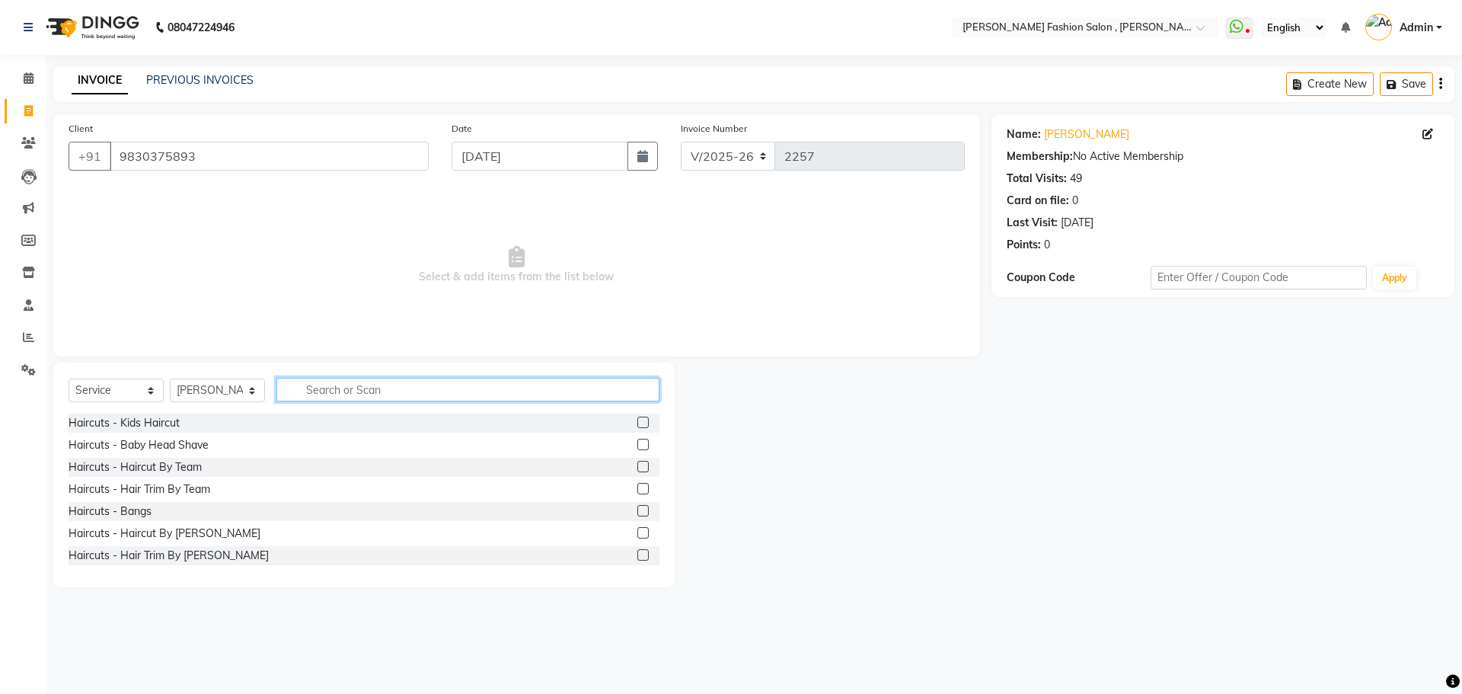
click at [372, 390] on input "text" at bounding box center [467, 390] width 383 height 24
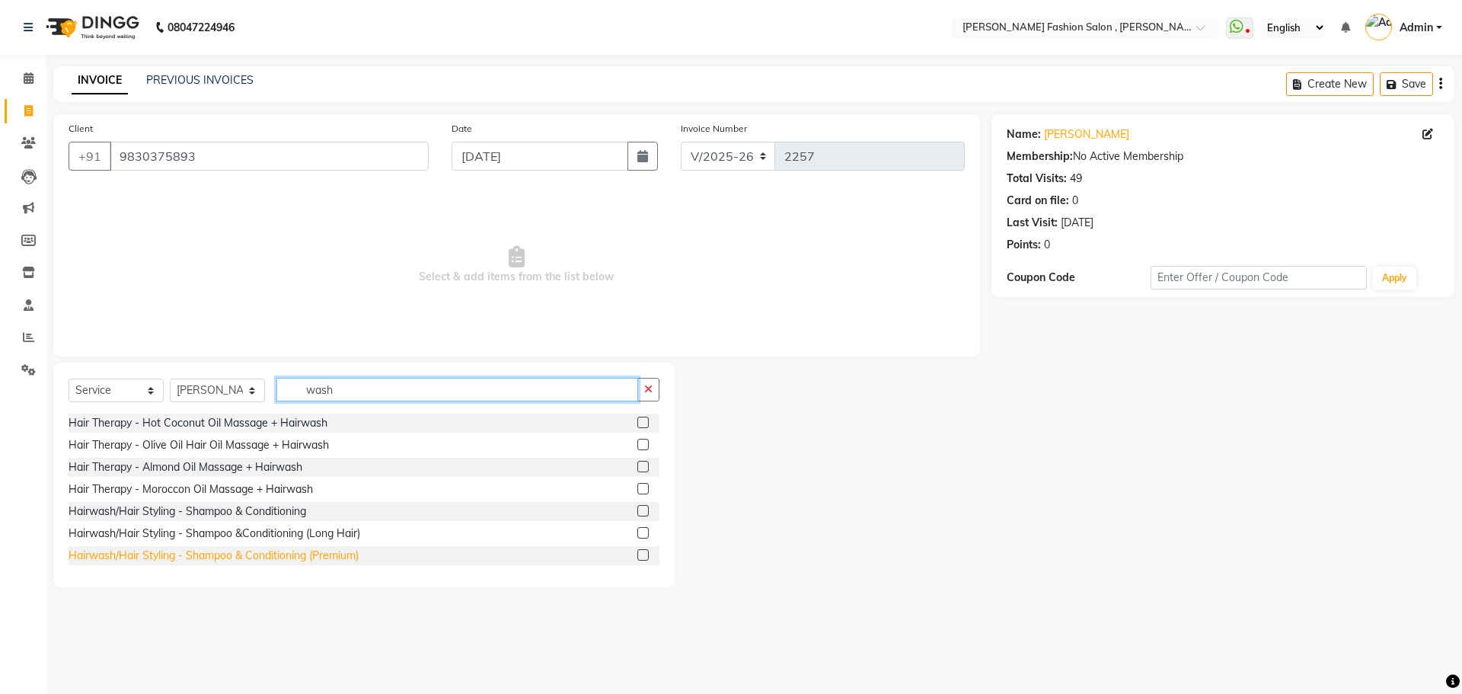
type input "wash"
click at [298, 557] on div "Hairwash/Hair Styling - Shampoo & Conditioning (Premium)" at bounding box center [214, 555] width 290 height 16
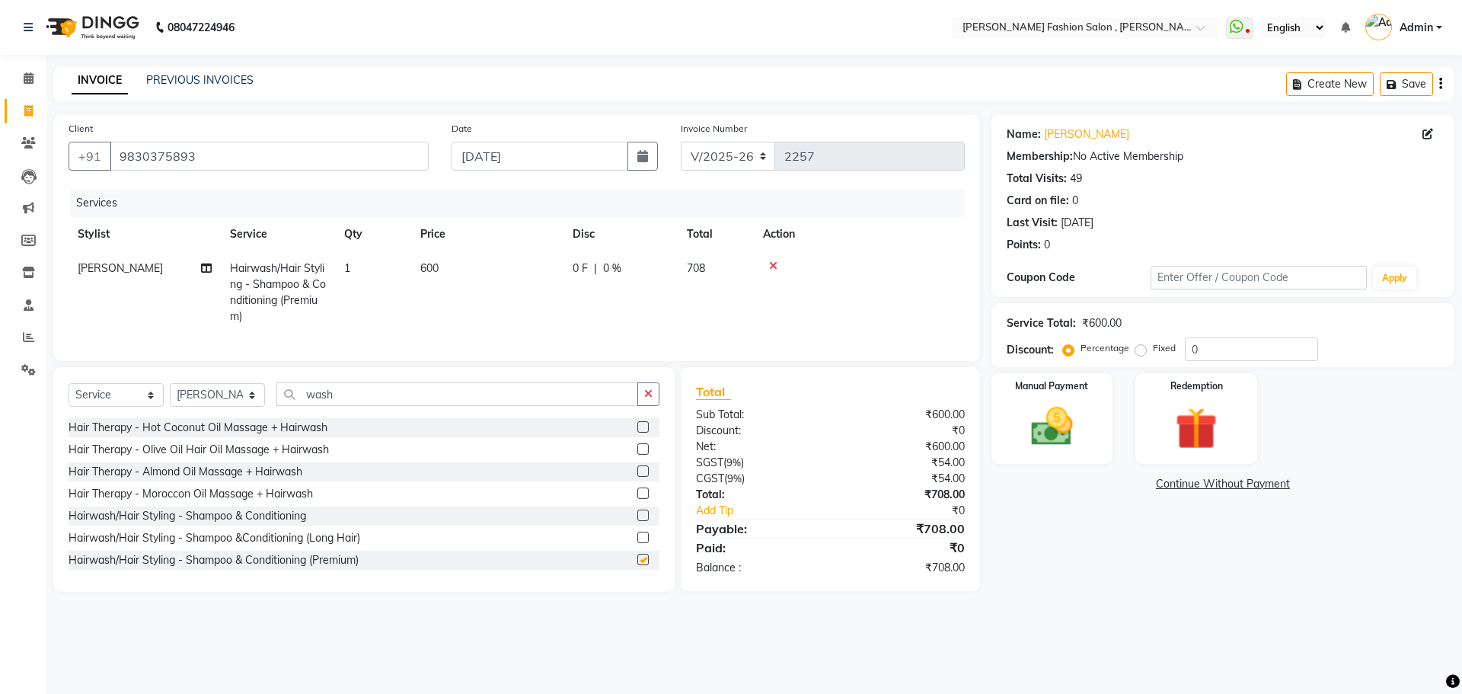
checkbox input "false"
click at [1048, 415] on img at bounding box center [1052, 426] width 71 height 50
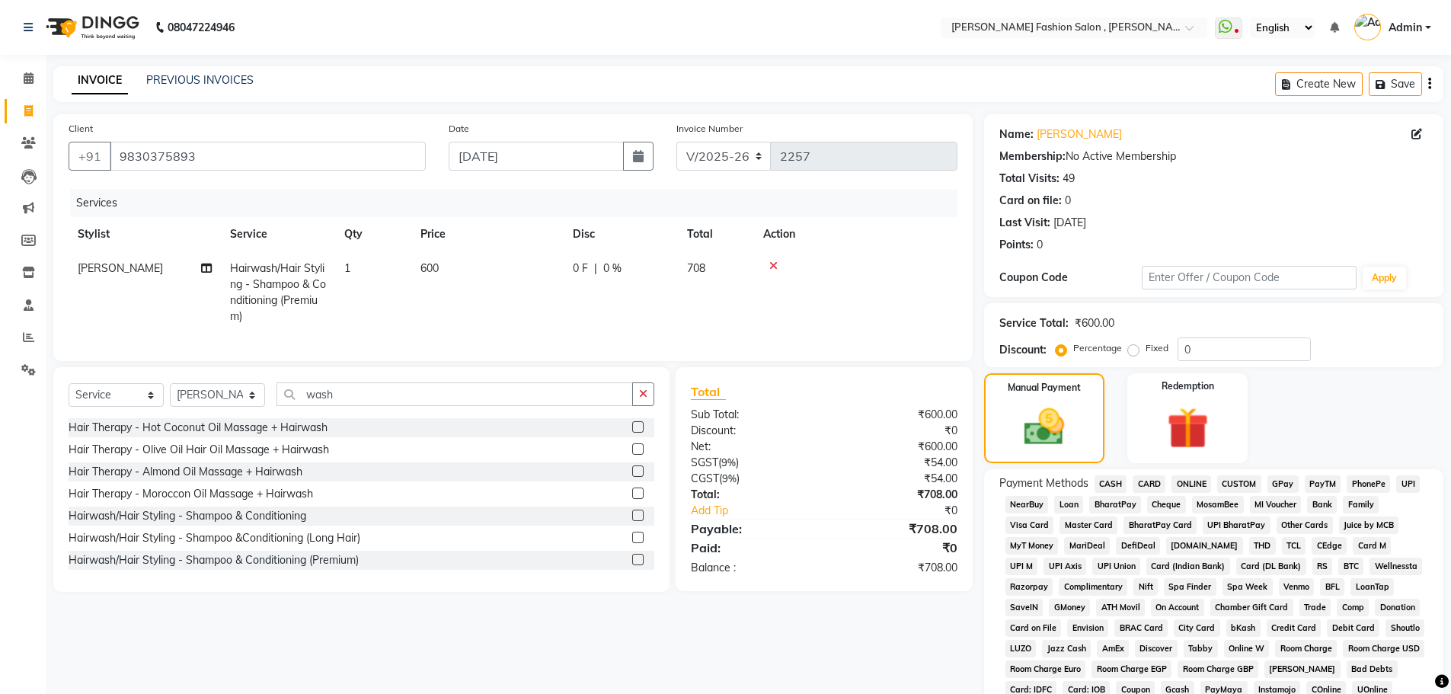
click at [1154, 483] on span "CARD" at bounding box center [1148, 484] width 33 height 18
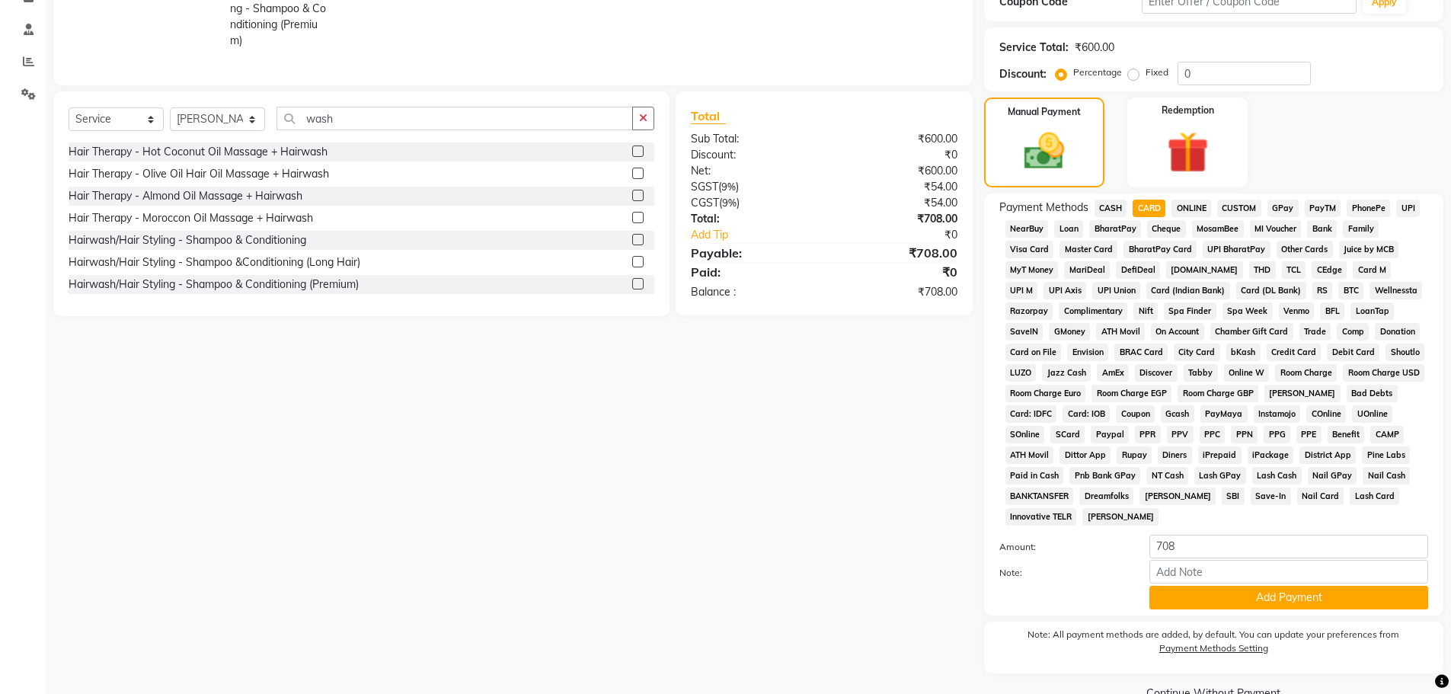
scroll to position [309, 0]
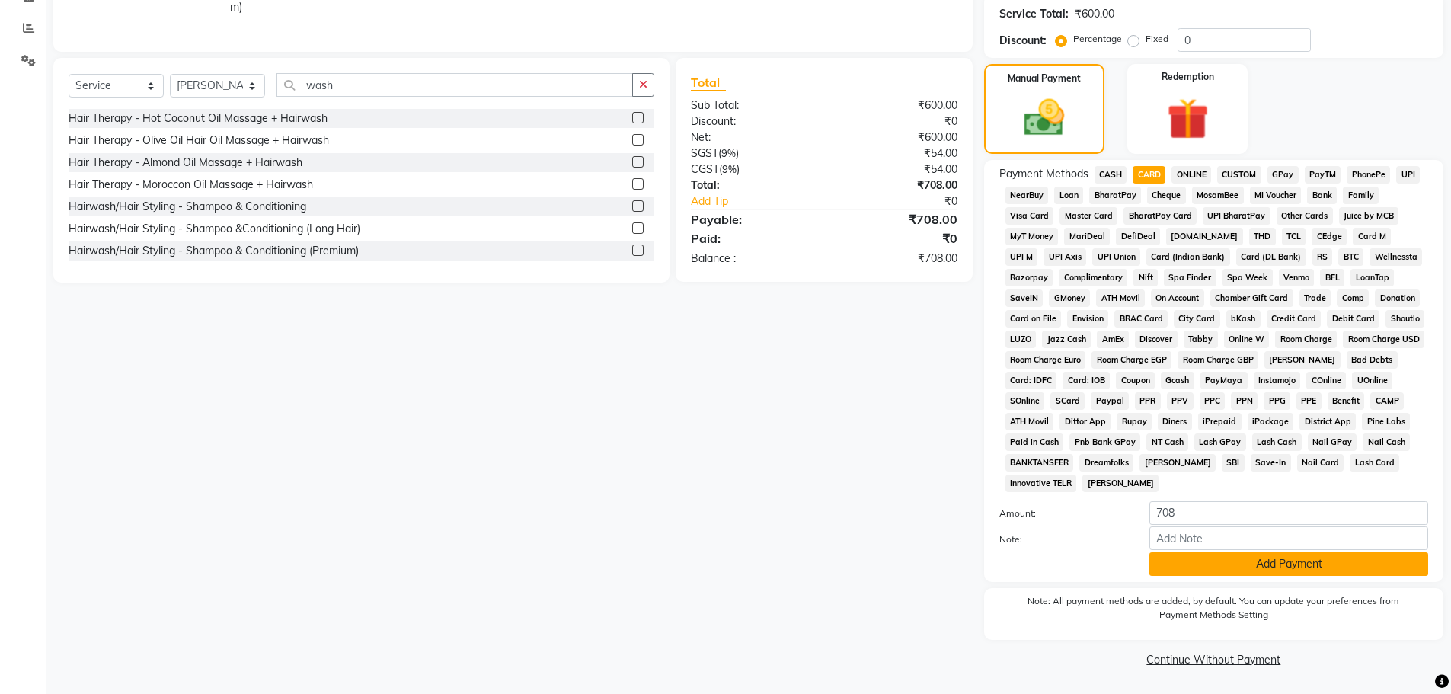
click at [1244, 570] on button "Add Payment" at bounding box center [1288, 564] width 279 height 24
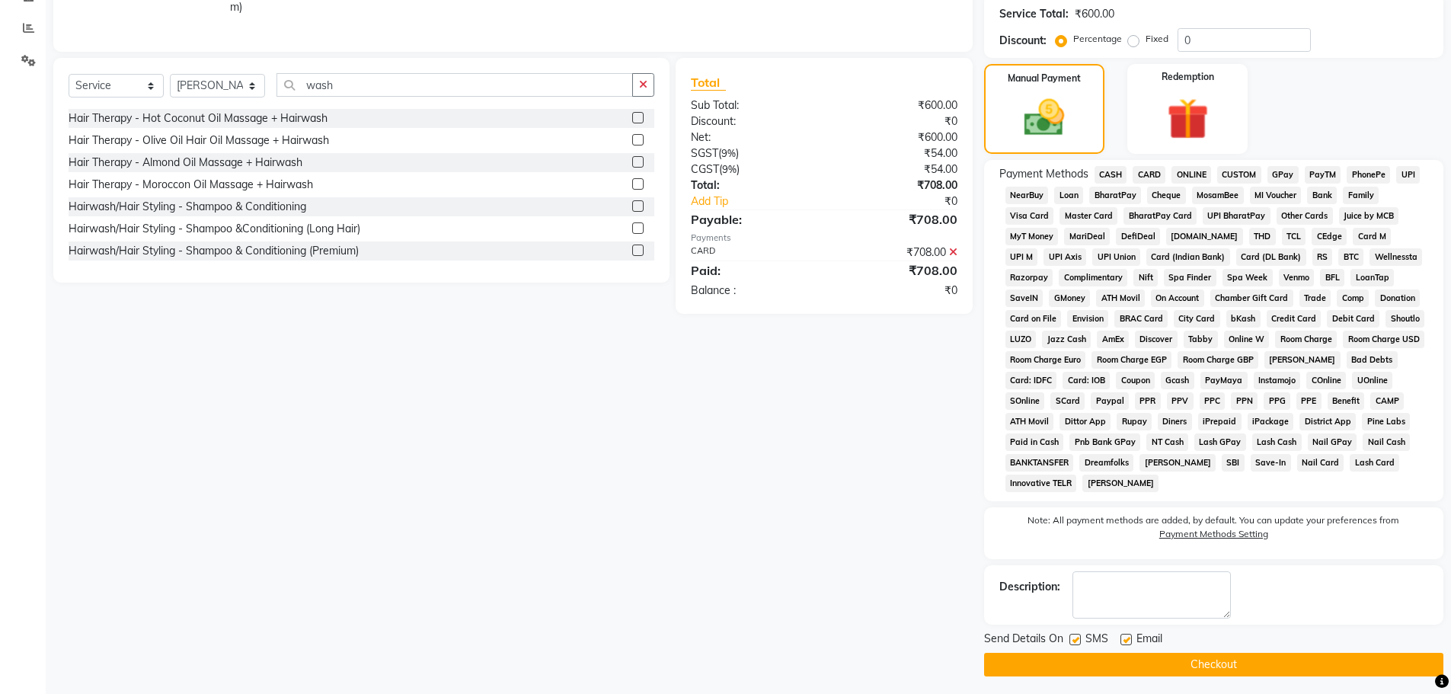
click at [1257, 665] on button "Checkout" at bounding box center [1213, 665] width 459 height 24
